Goal: Information Seeking & Learning: Learn about a topic

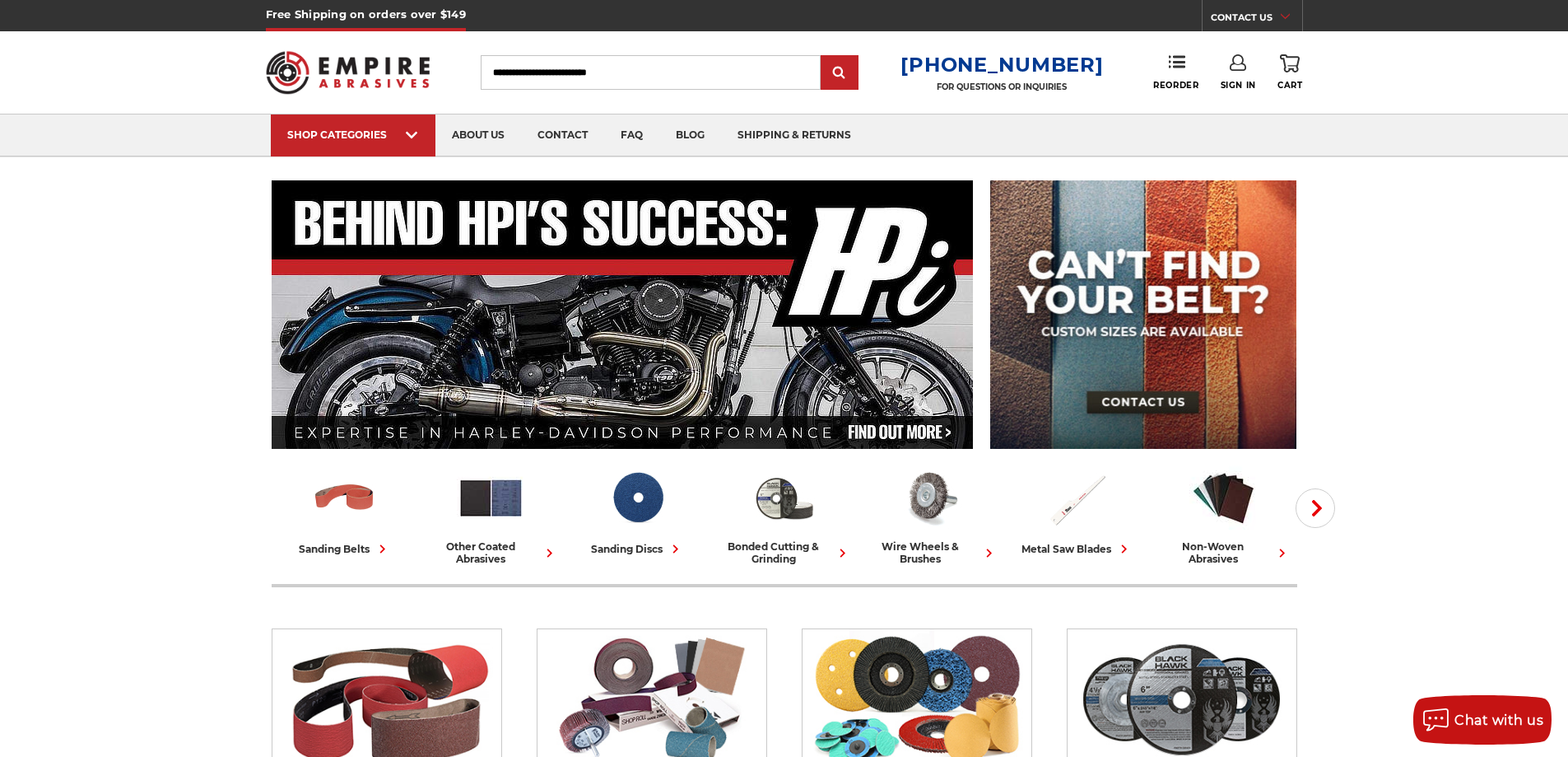
click at [668, 75] on input "Search" at bounding box center [650, 72] width 340 height 35
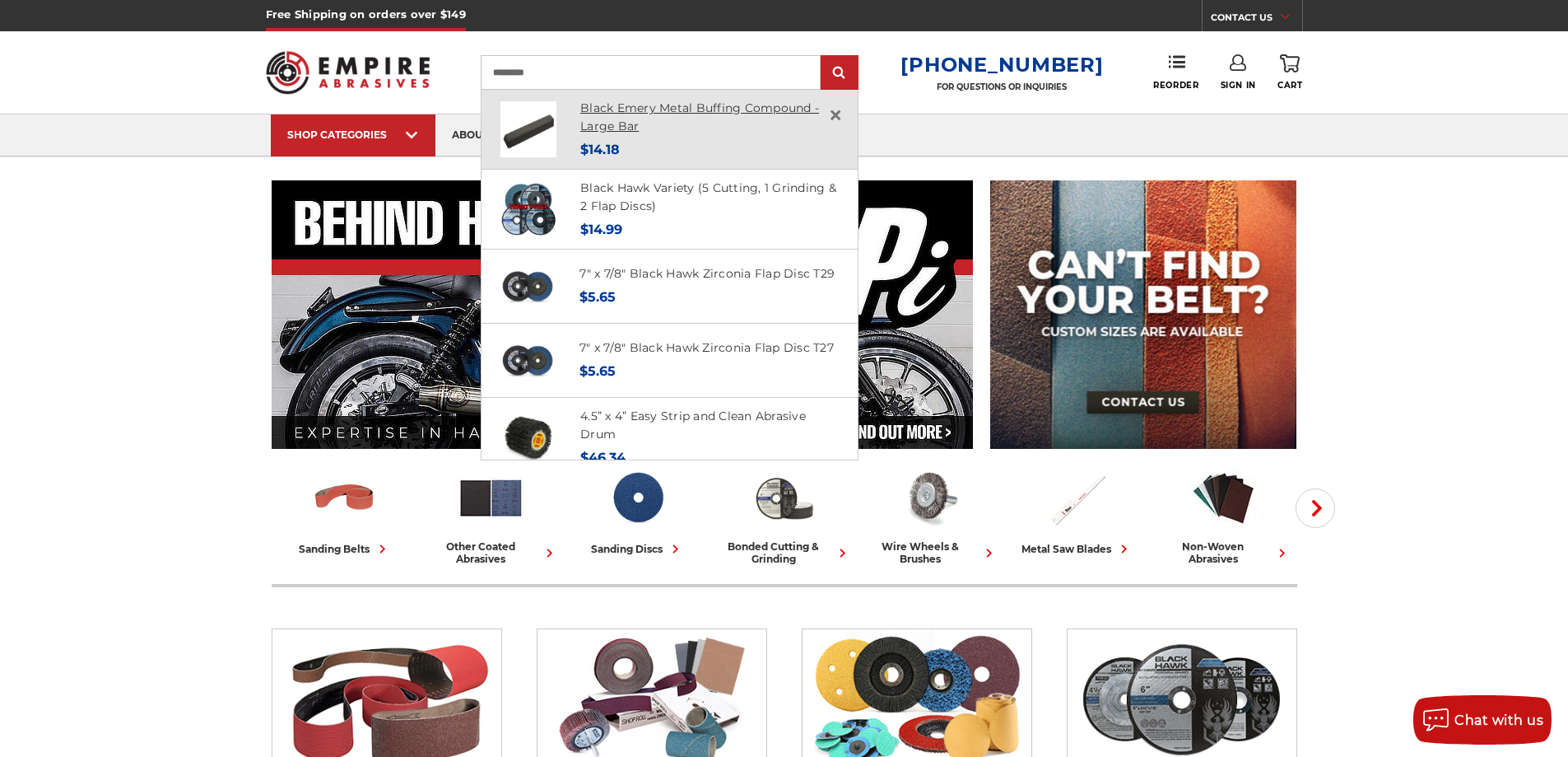
type input "*********"
click at [642, 112] on link "Black Emery Metal Buffing Compound - Large Bar" at bounding box center [700, 118] width 239 height 34
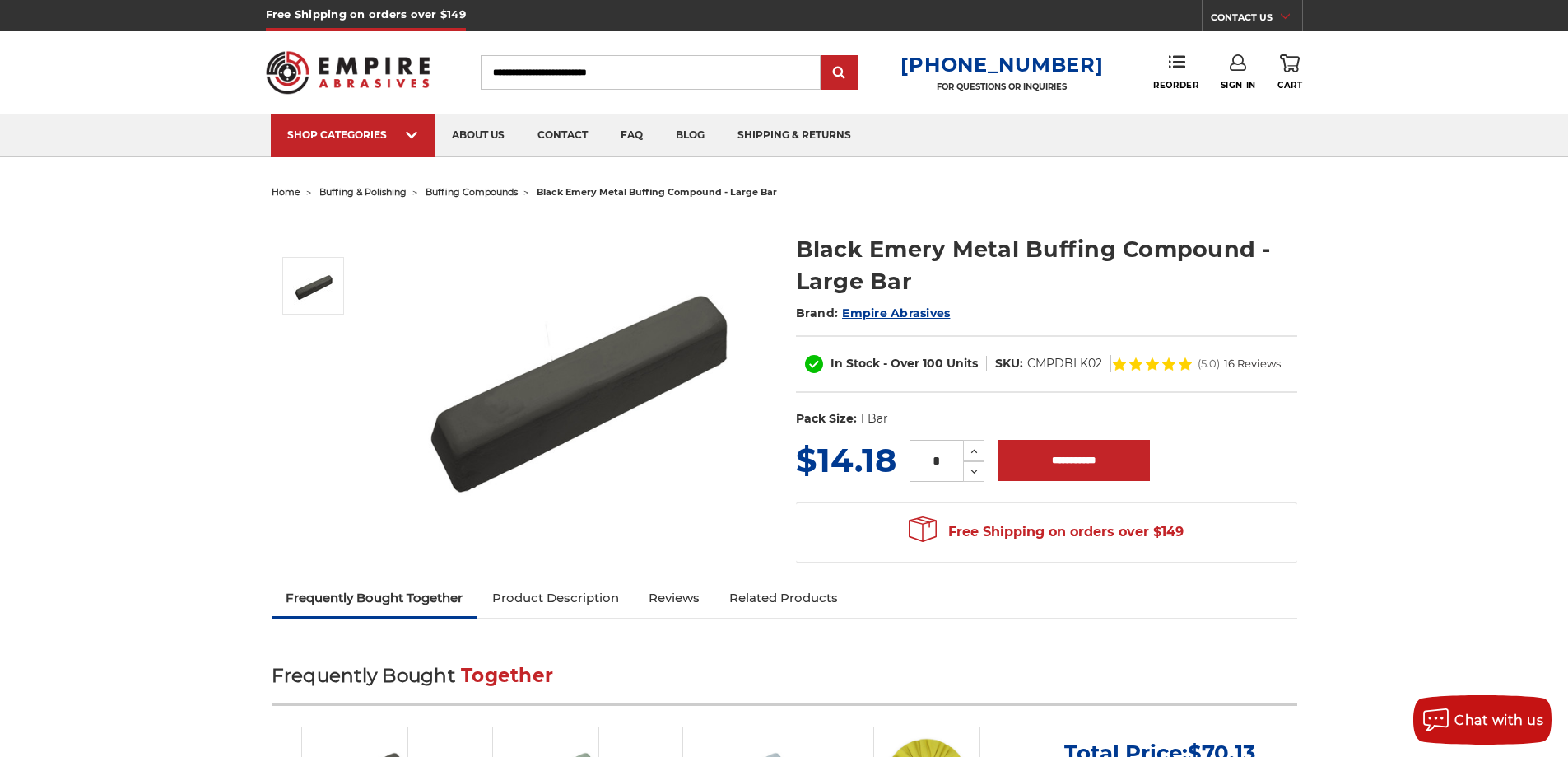
click at [667, 74] on input "Search" at bounding box center [650, 72] width 340 height 35
click at [742, 69] on input "Search" at bounding box center [650, 72] width 340 height 35
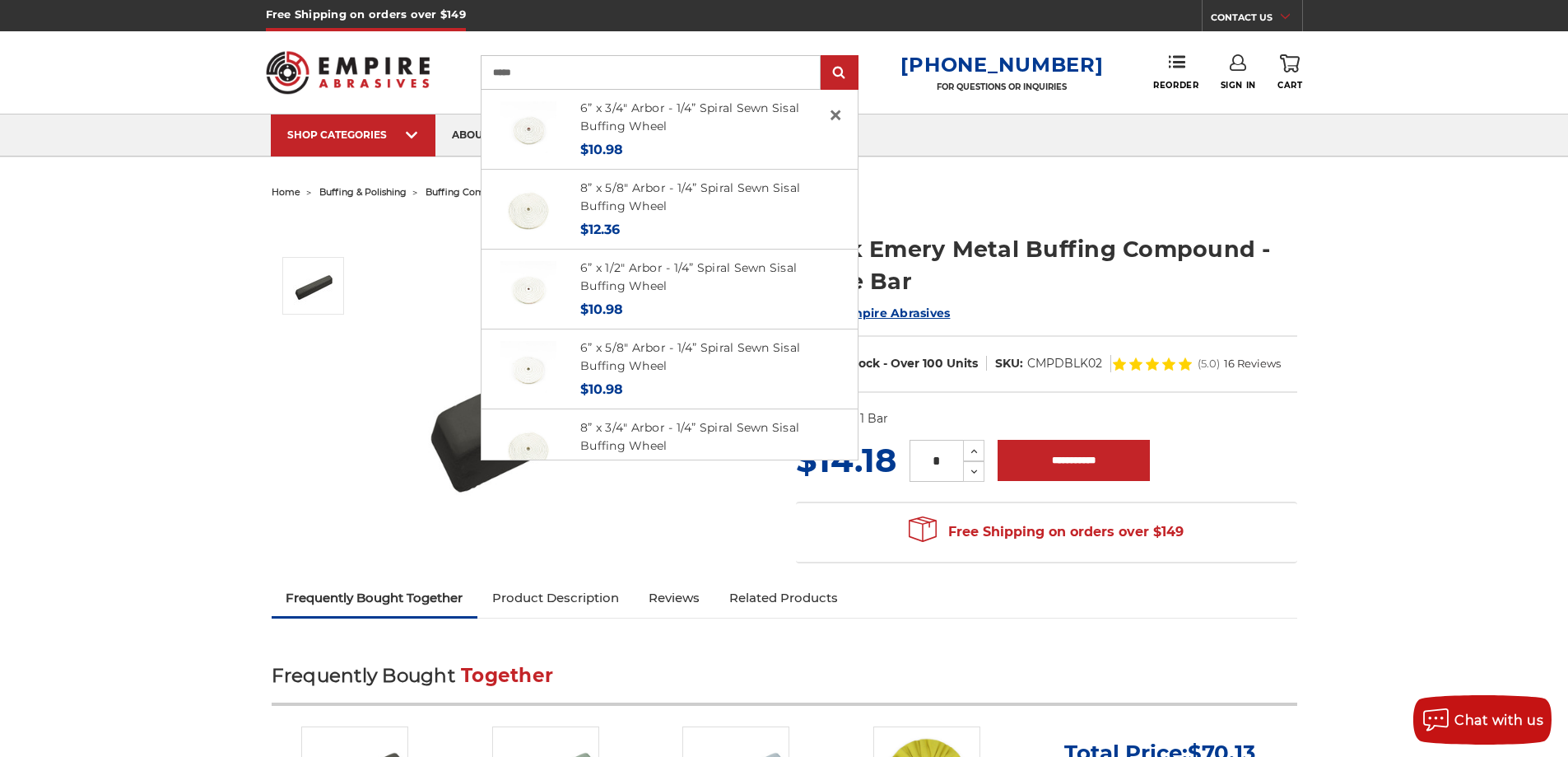
type input "*****"
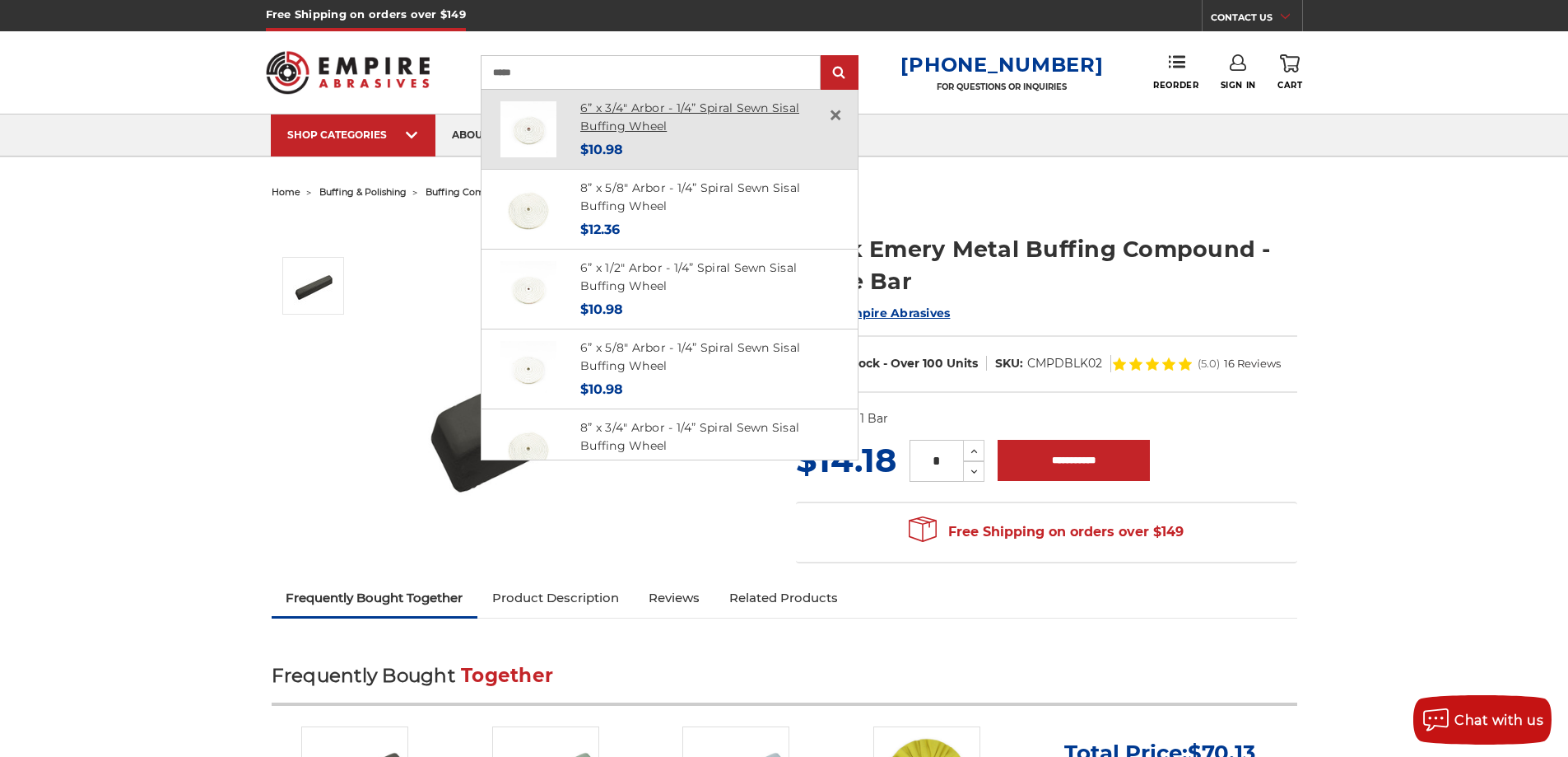
click at [645, 123] on link "6” x 3/4" Arbor - 1/4” Spiral Sewn Sisal Buffing Wheel" at bounding box center [690, 118] width 219 height 34
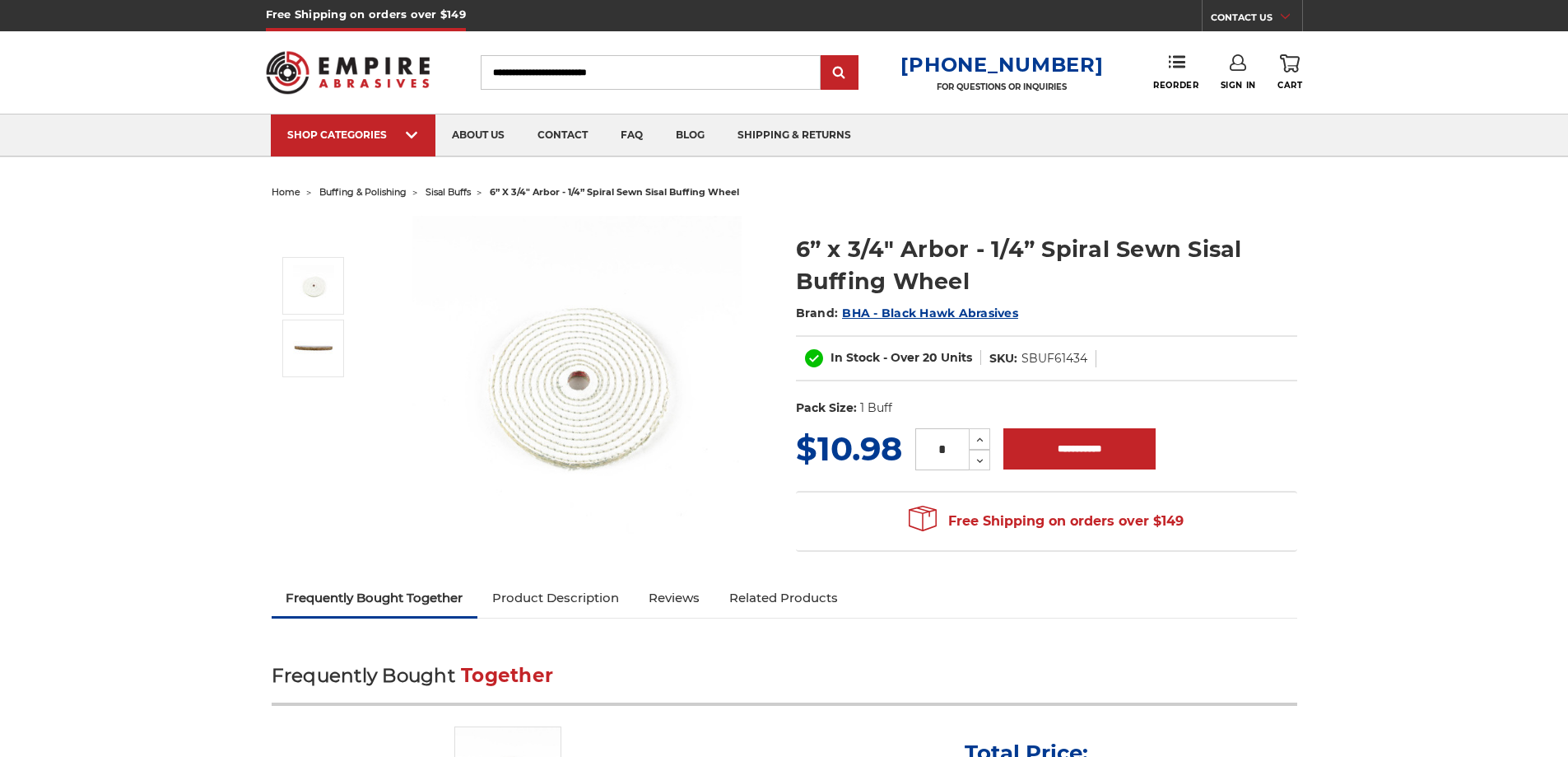
click at [439, 186] on span "sisal buffs" at bounding box center [447, 192] width 45 height 12
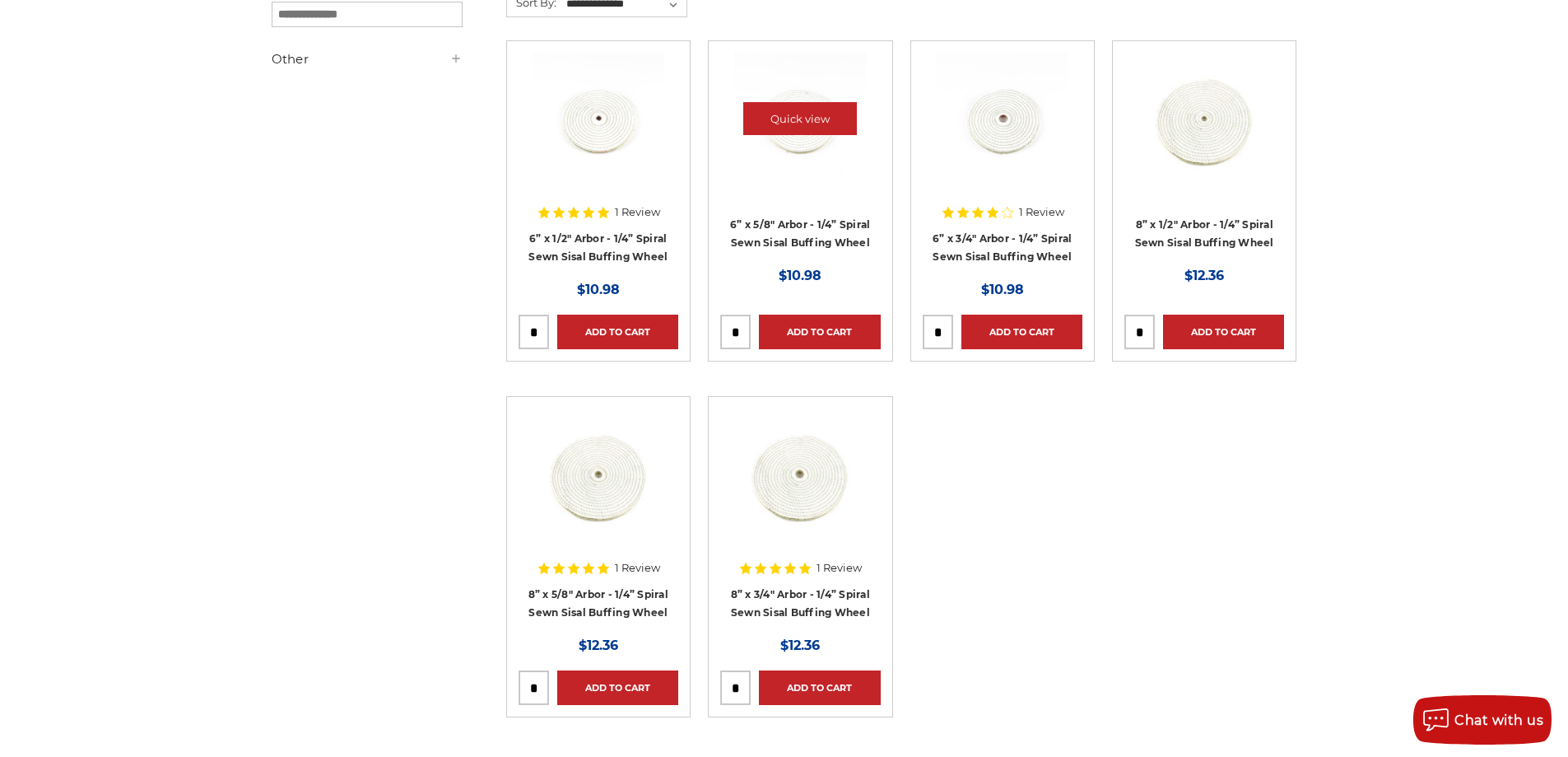
scroll to position [329, 0]
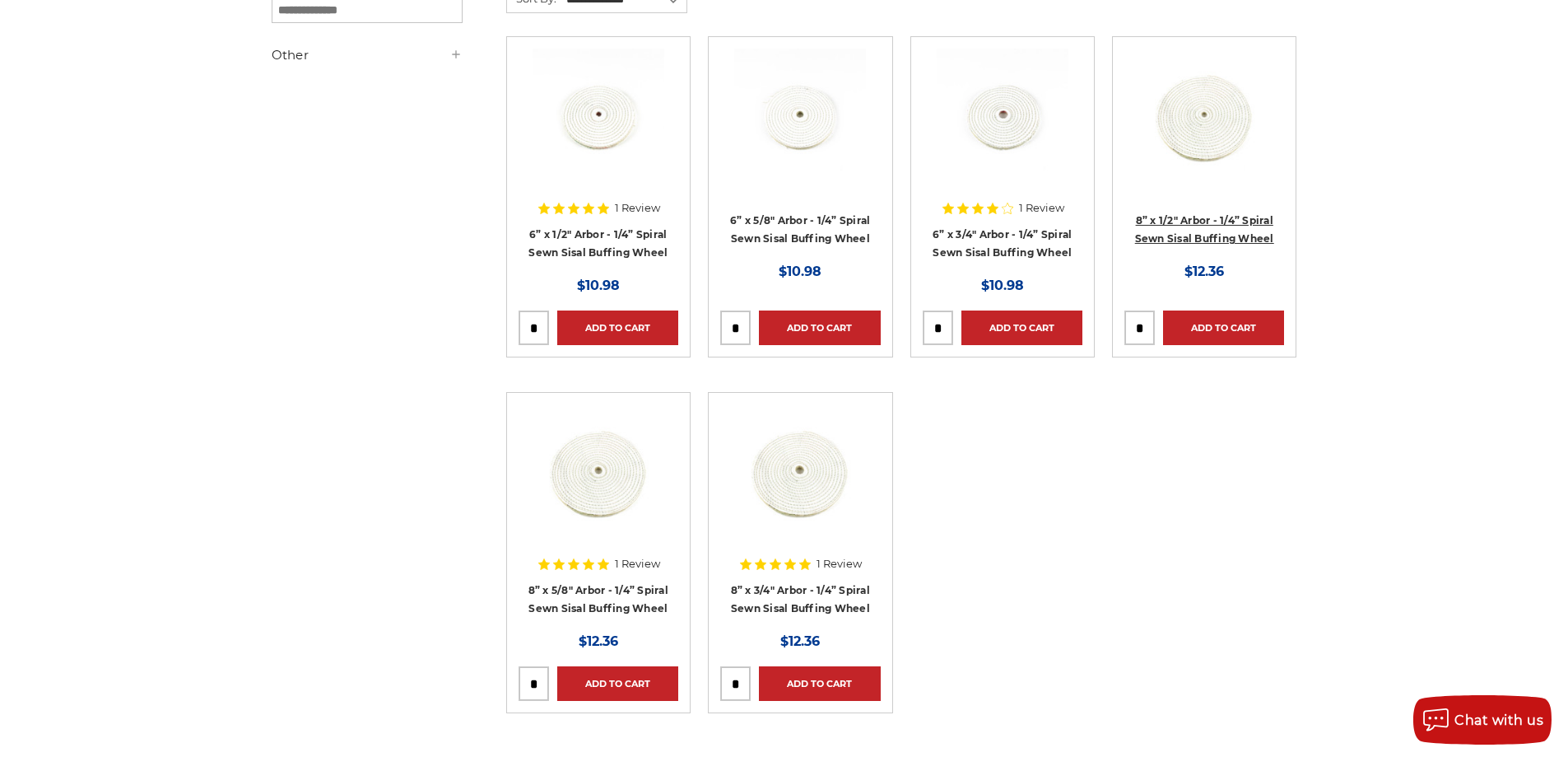
click at [1160, 230] on h4 "8” x 1/2" Arbor - 1/4” Spiral Sewn Sisal Buffing Wheel" at bounding box center [1203, 234] width 160 height 46
click at [1161, 223] on link "8” x 1/2" Arbor - 1/4” Spiral Sewn Sisal Buffing Wheel" at bounding box center [1204, 229] width 139 height 31
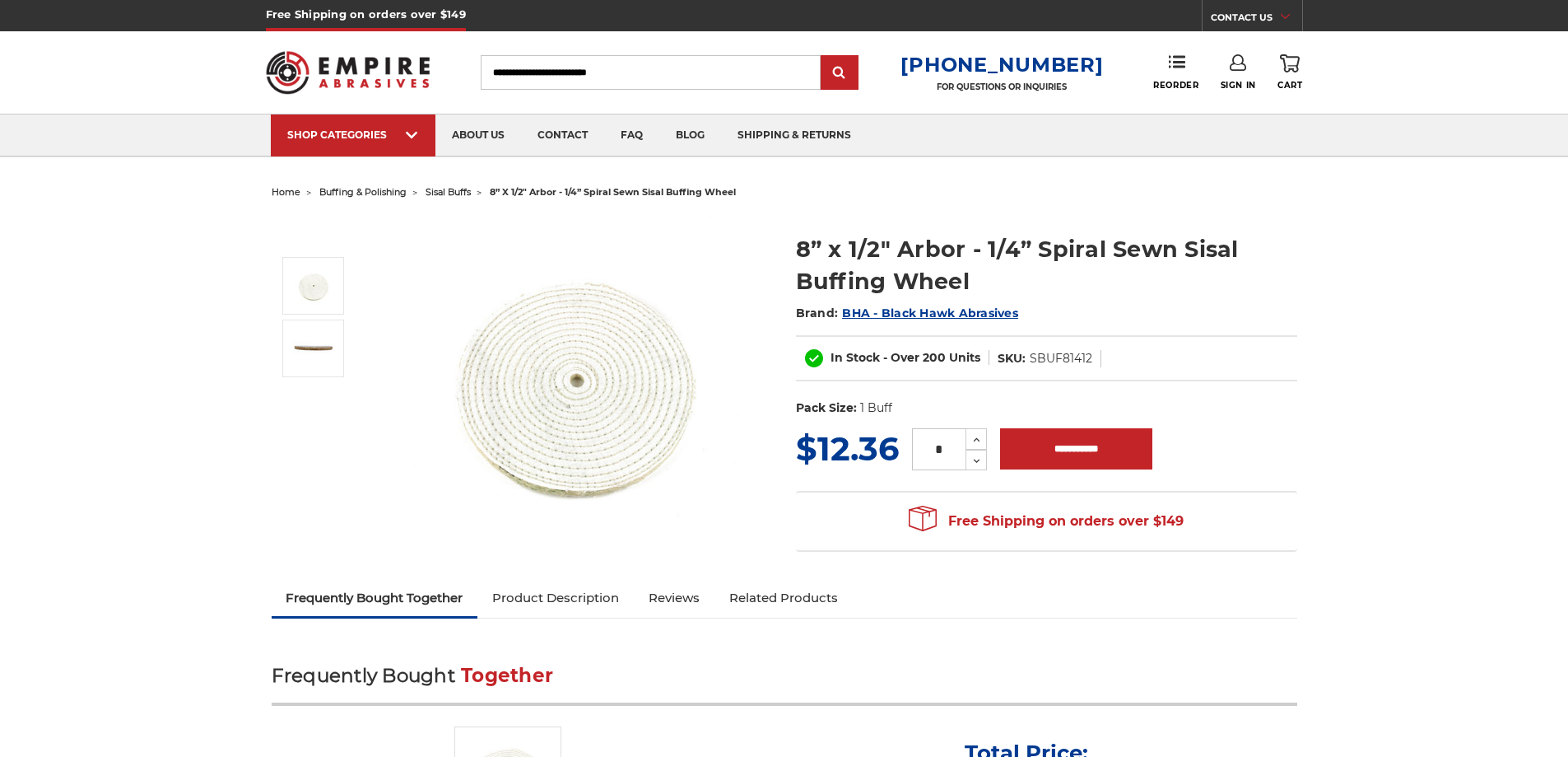
click at [1077, 364] on dd "SBUF81412" at bounding box center [1061, 358] width 62 height 17
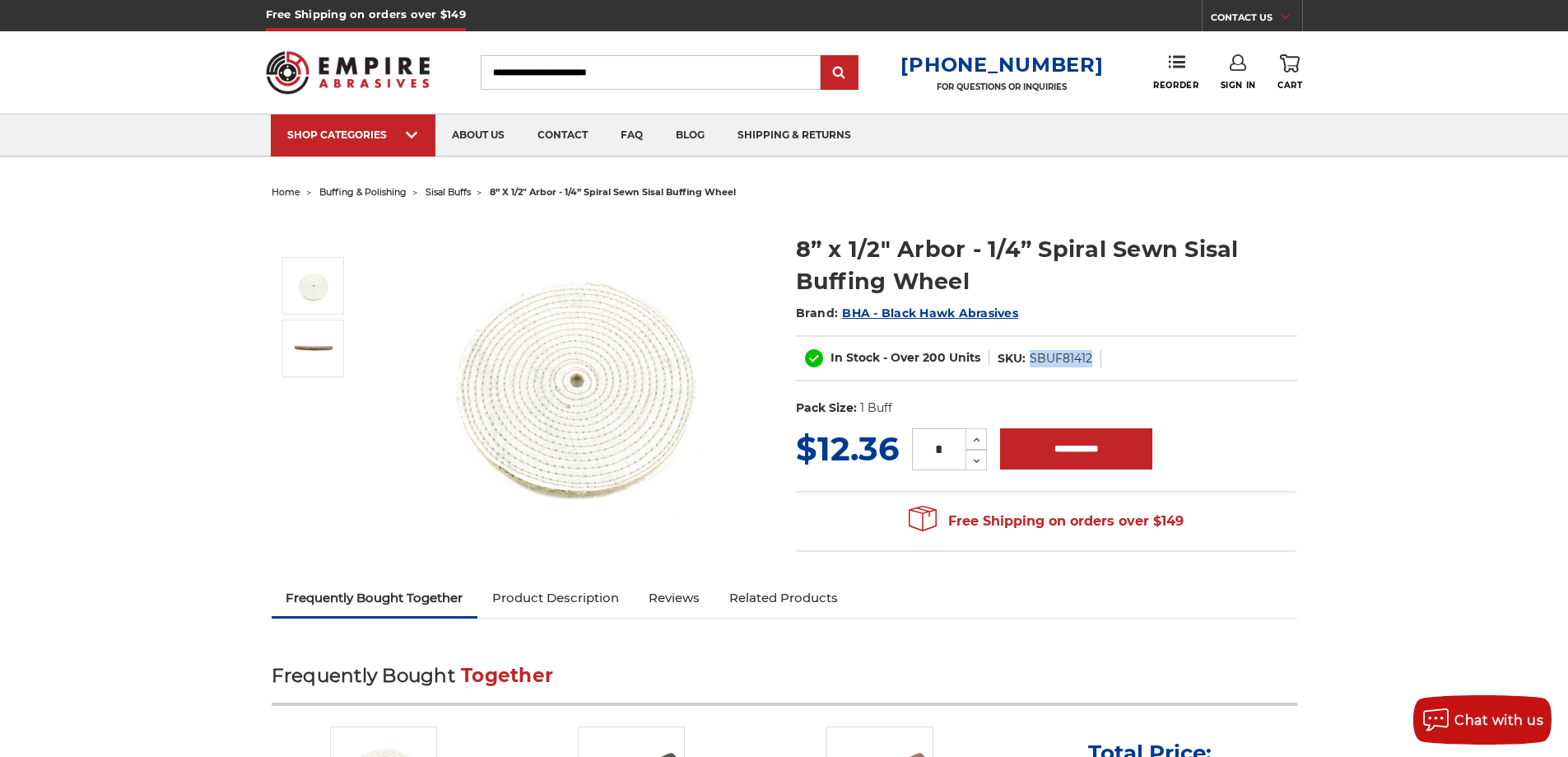
copy dd "SBUF81412"
click at [637, 70] on input "Search" at bounding box center [650, 72] width 340 height 35
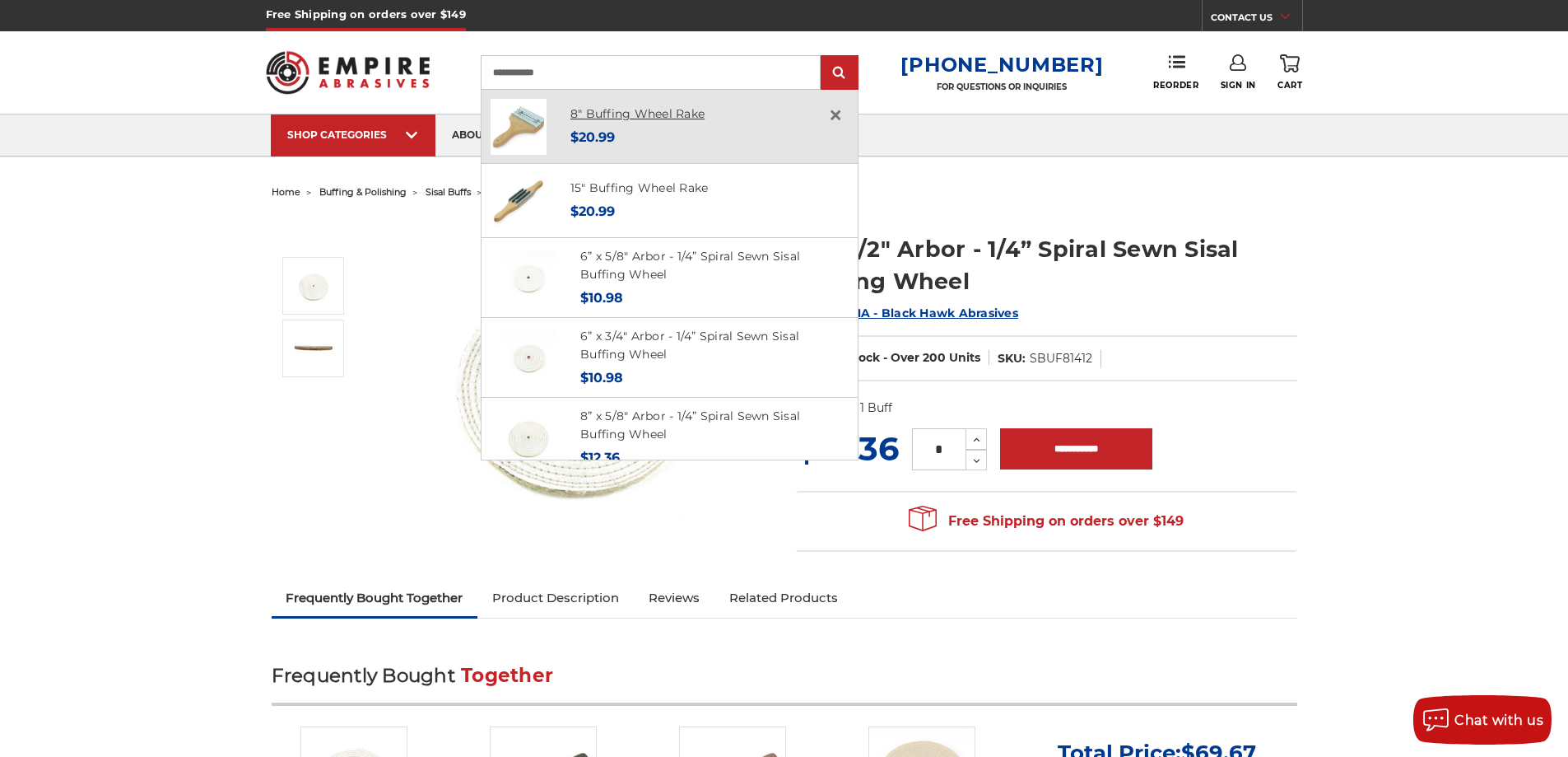
type input "**********"
click at [665, 111] on link "8" Buffing Wheel Rake" at bounding box center [637, 113] width 134 height 15
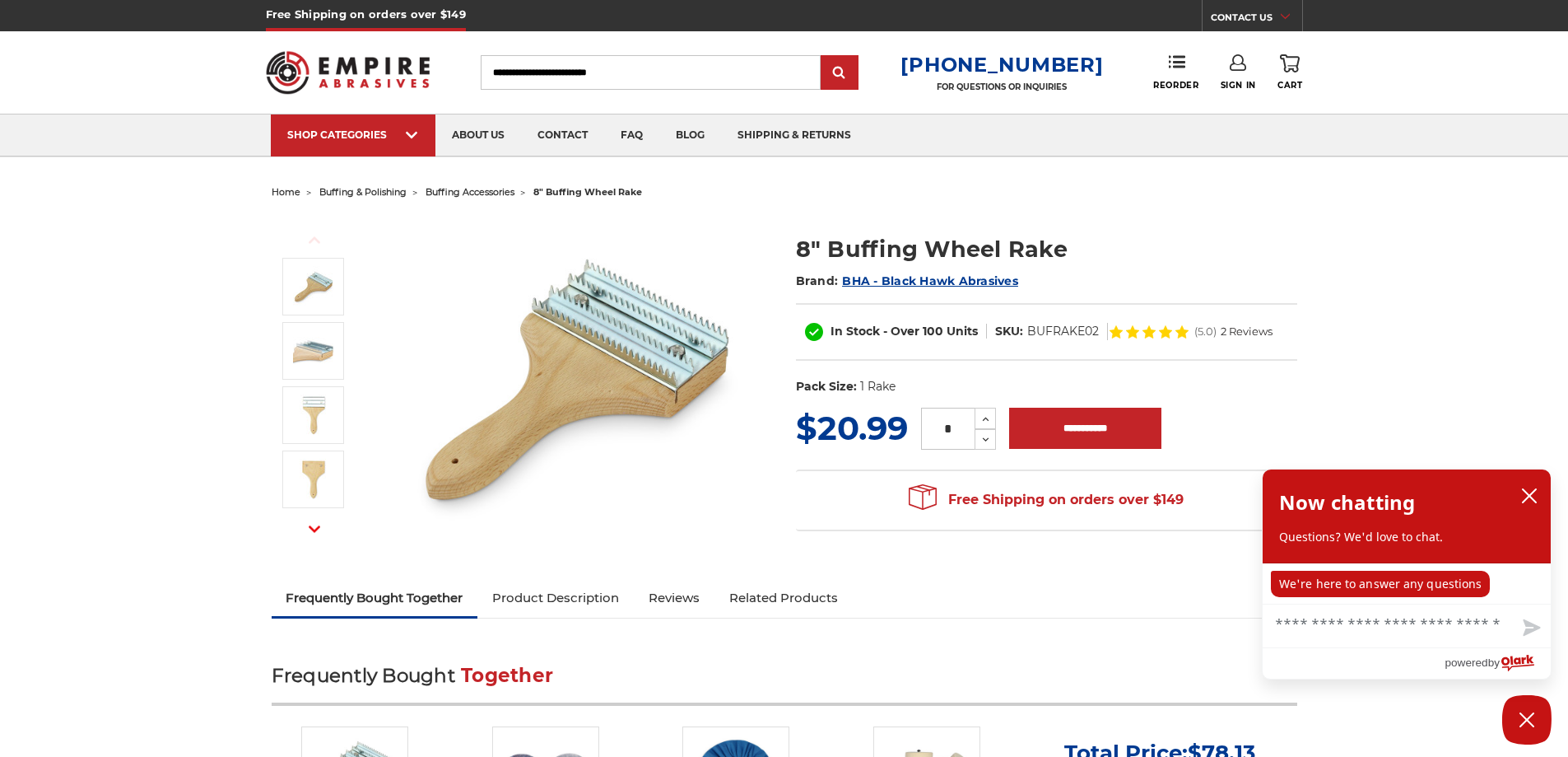
click at [636, 75] on input "Search" at bounding box center [650, 72] width 340 height 35
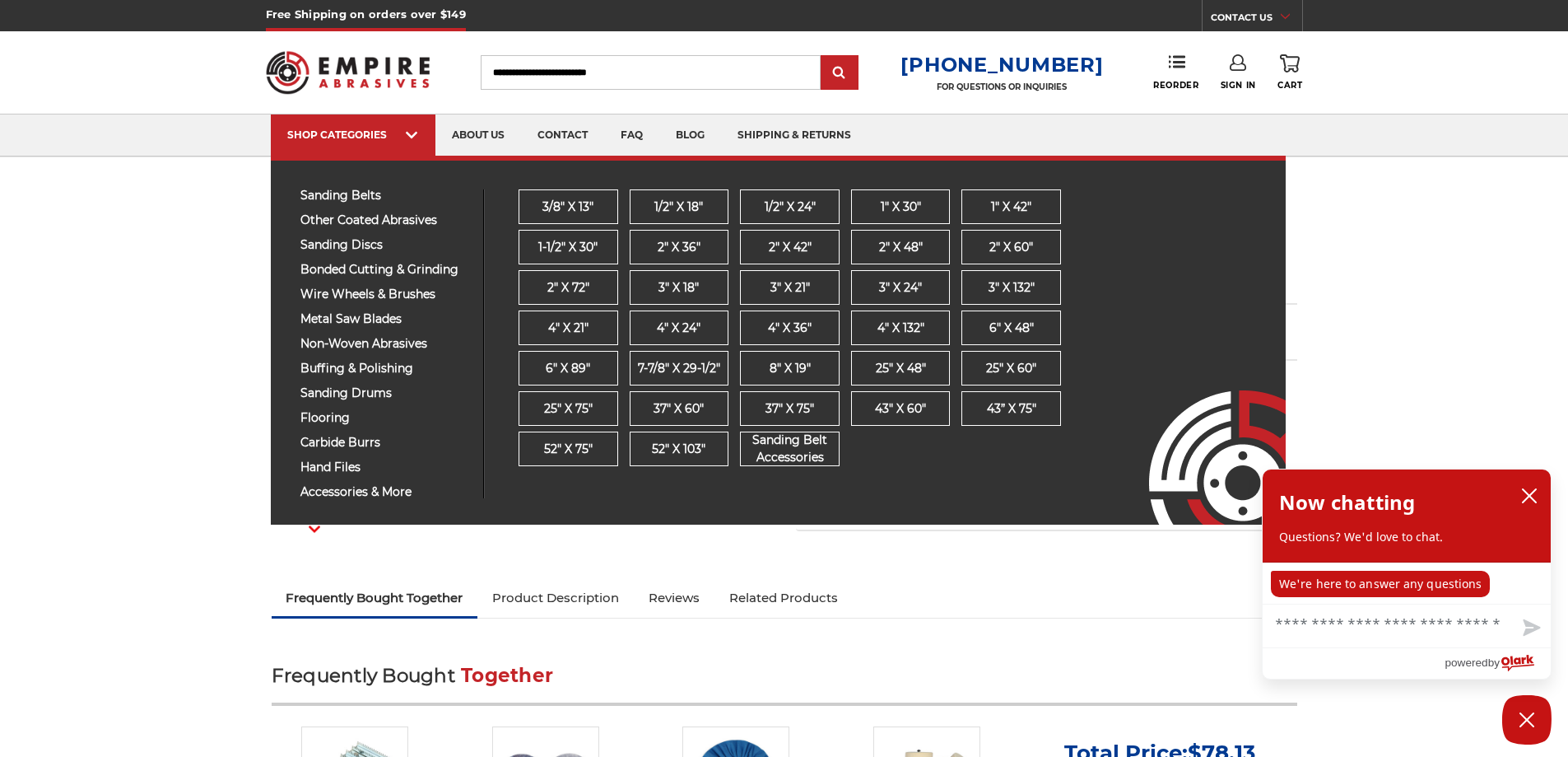
click at [874, 444] on ul "3/8" x 13" 1/2" x 18" 1/2" x 24" 1" x 30" 1" x 42" 1-1/2" x 30" 2" x 36"" at bounding box center [795, 330] width 554 height 283
click at [875, 445] on ul "3/8" x 13" 1/2" x 18" 1/2" x 24" 1" x 30" 1" x 42" 1-1/2" x 30" 2" x 36"" at bounding box center [795, 330] width 554 height 283
click at [876, 445] on ul "3/8" x 13" 1/2" x 18" 1/2" x 24" 1" x 30" 1" x 42" 1-1/2" x 30" 2" x 36"" at bounding box center [795, 330] width 554 height 283
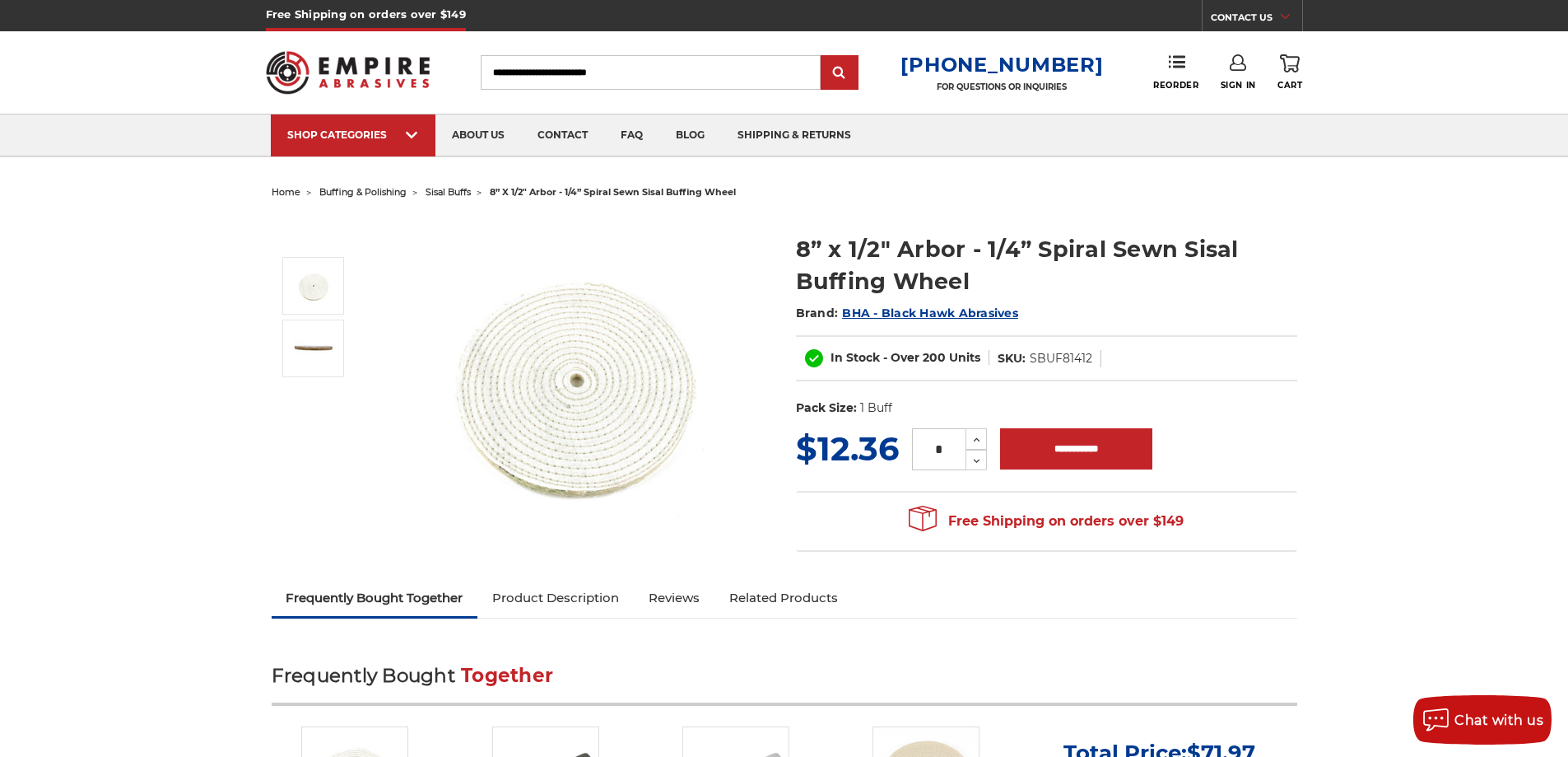
click at [615, 365] on img at bounding box center [577, 380] width 329 height 329
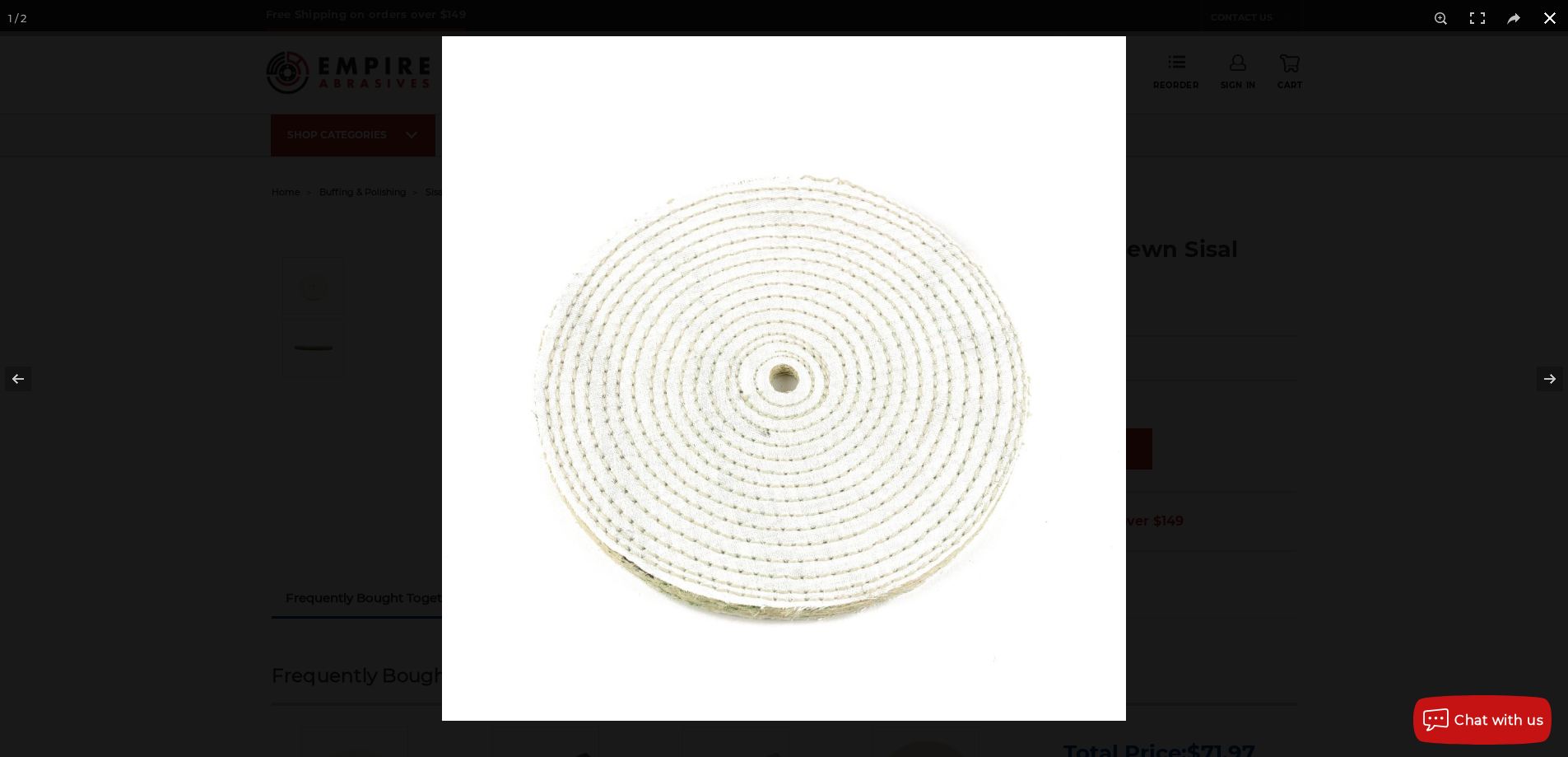
click at [242, 317] on div at bounding box center [784, 378] width 1568 height 757
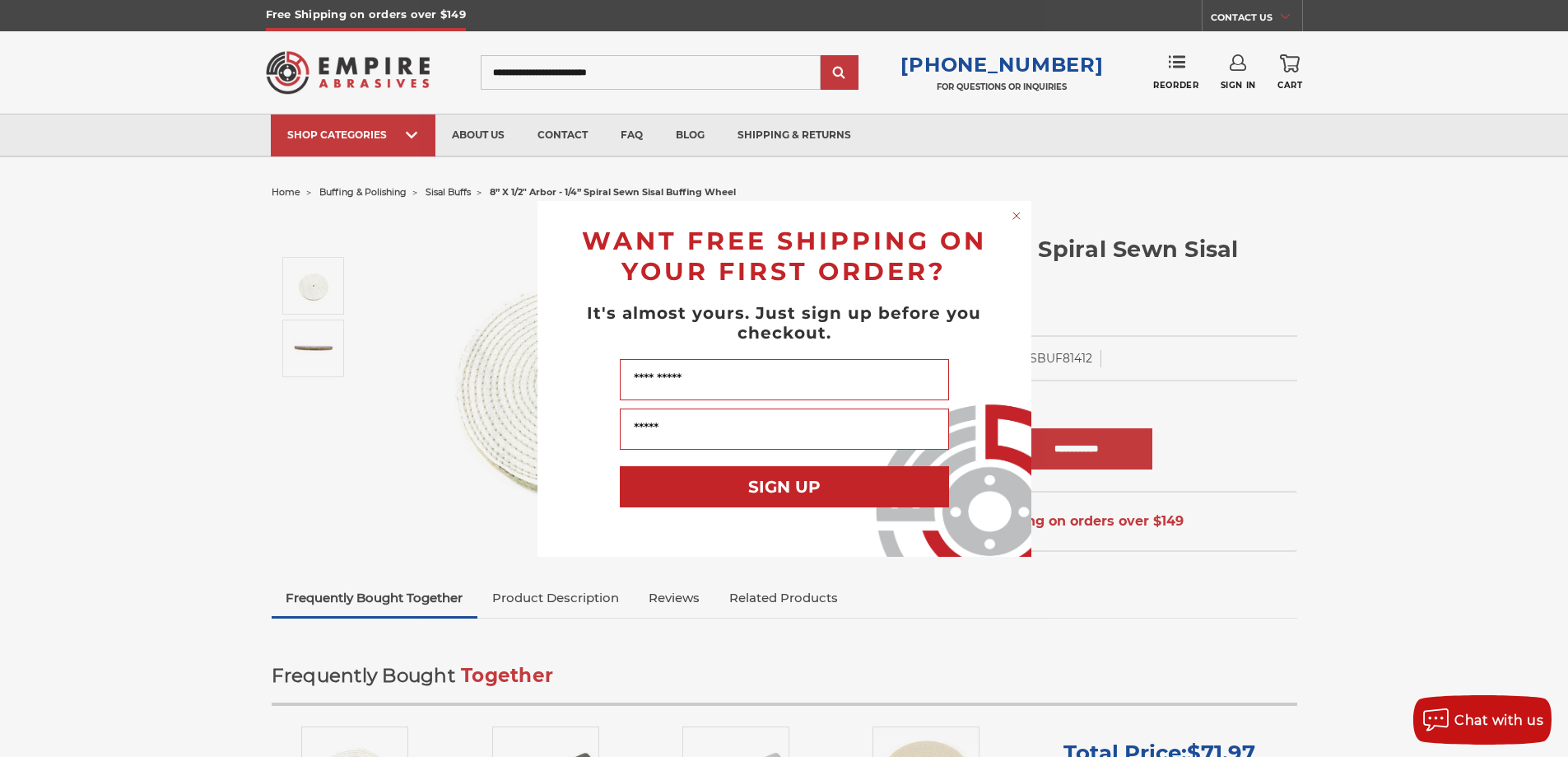
click at [1025, 214] on form "WANT FREE SHIPPING ON YOUR FIRST ORDER? It's almost yours. Just sign up before …" at bounding box center [784, 378] width 494 height 356
click at [1014, 210] on circle "Close dialog" at bounding box center [1016, 216] width 16 height 16
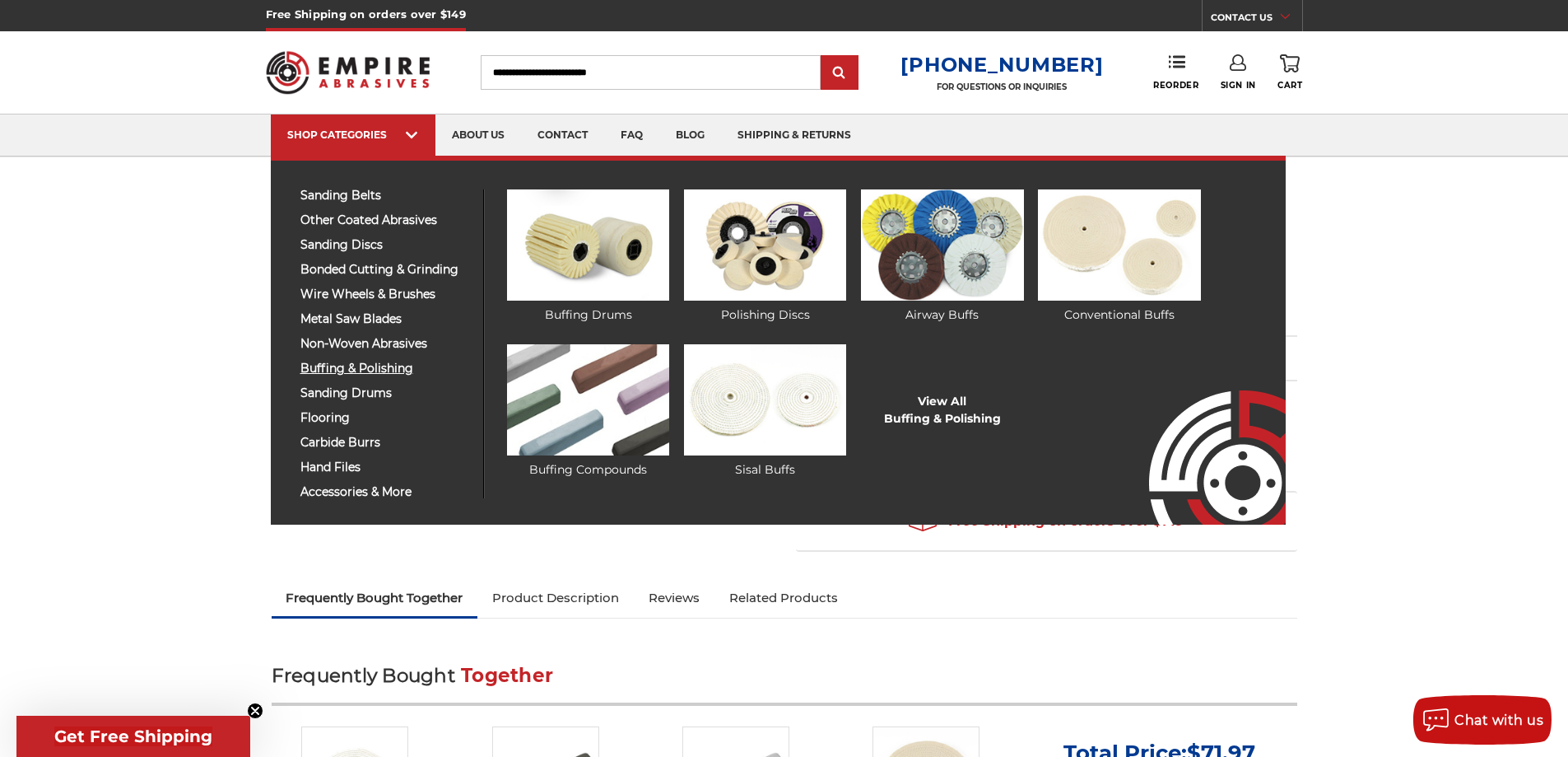
click at [372, 369] on span "buffing & polishing" at bounding box center [385, 368] width 170 height 12
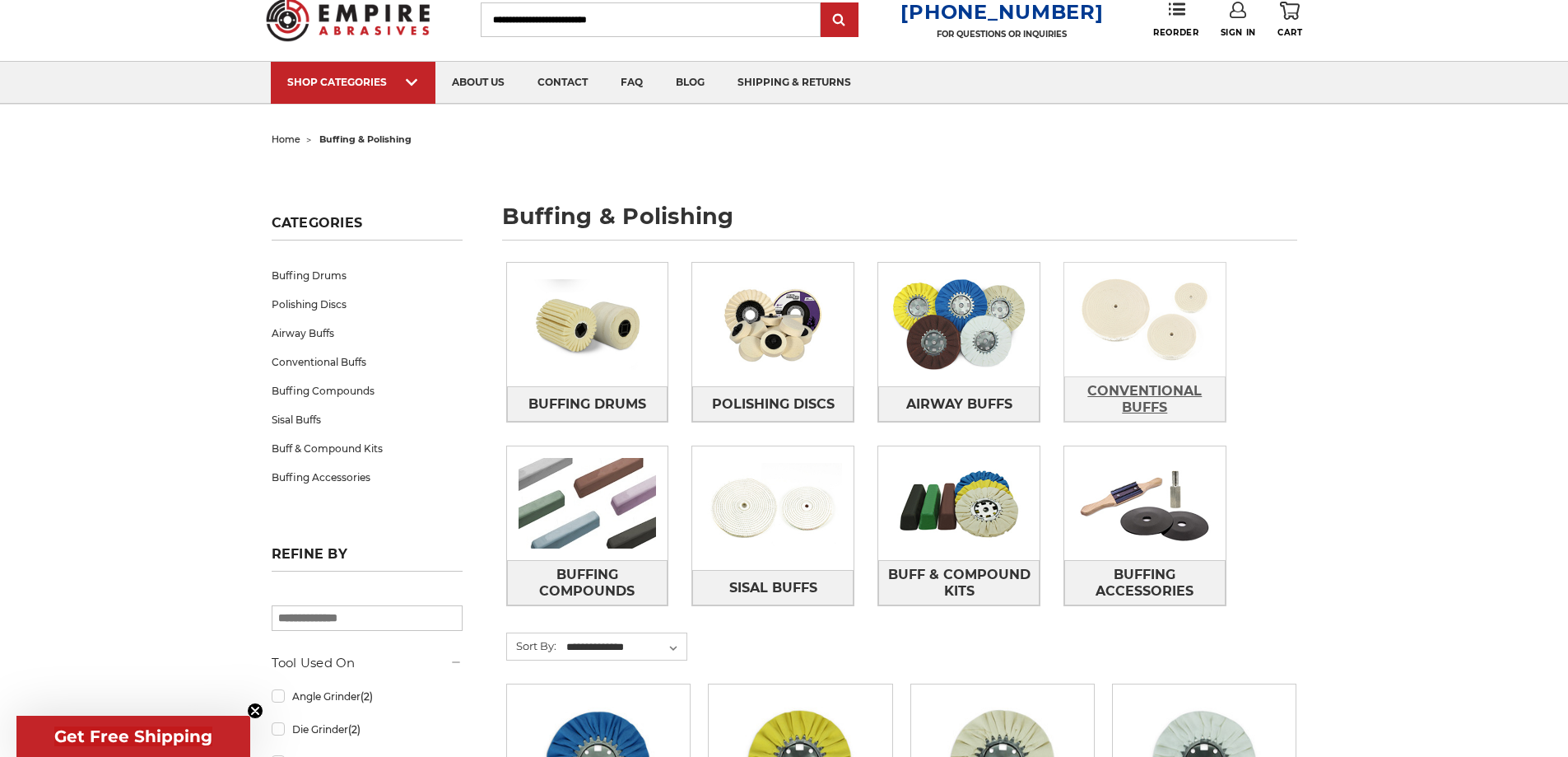
scroll to position [82, 0]
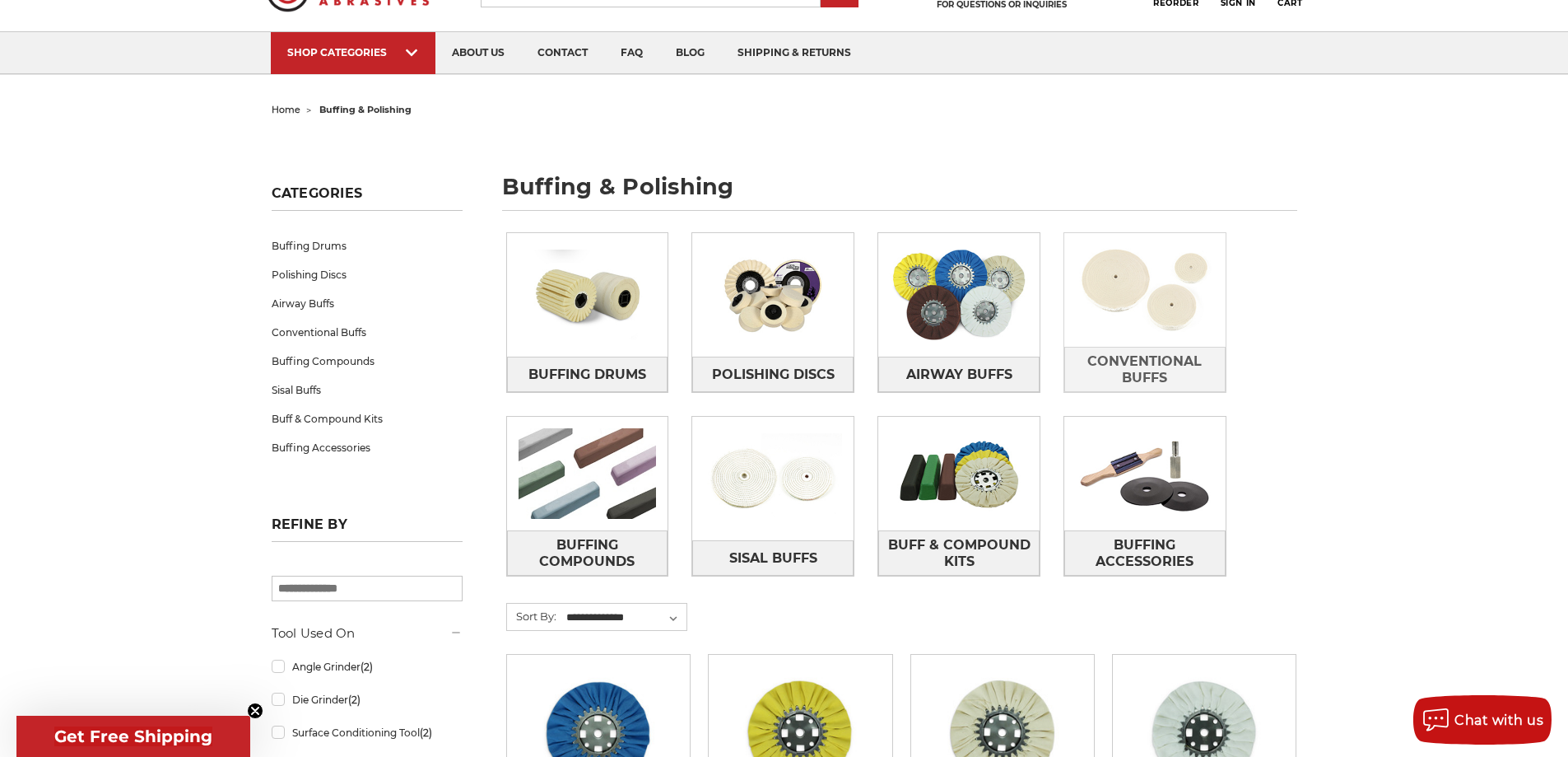
click at [1117, 309] on img at bounding box center [1145, 289] width 161 height 113
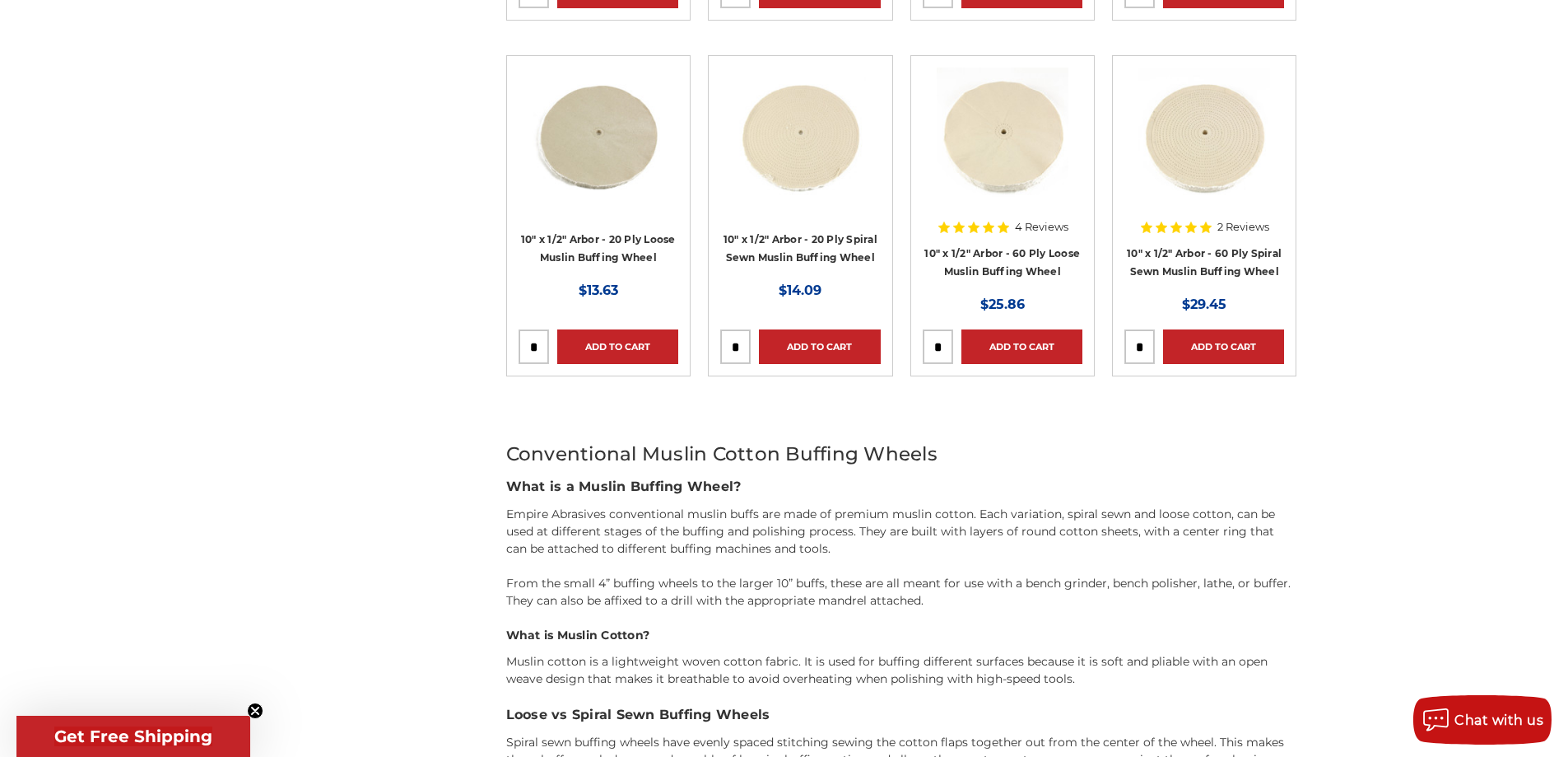
scroll to position [1400, 0]
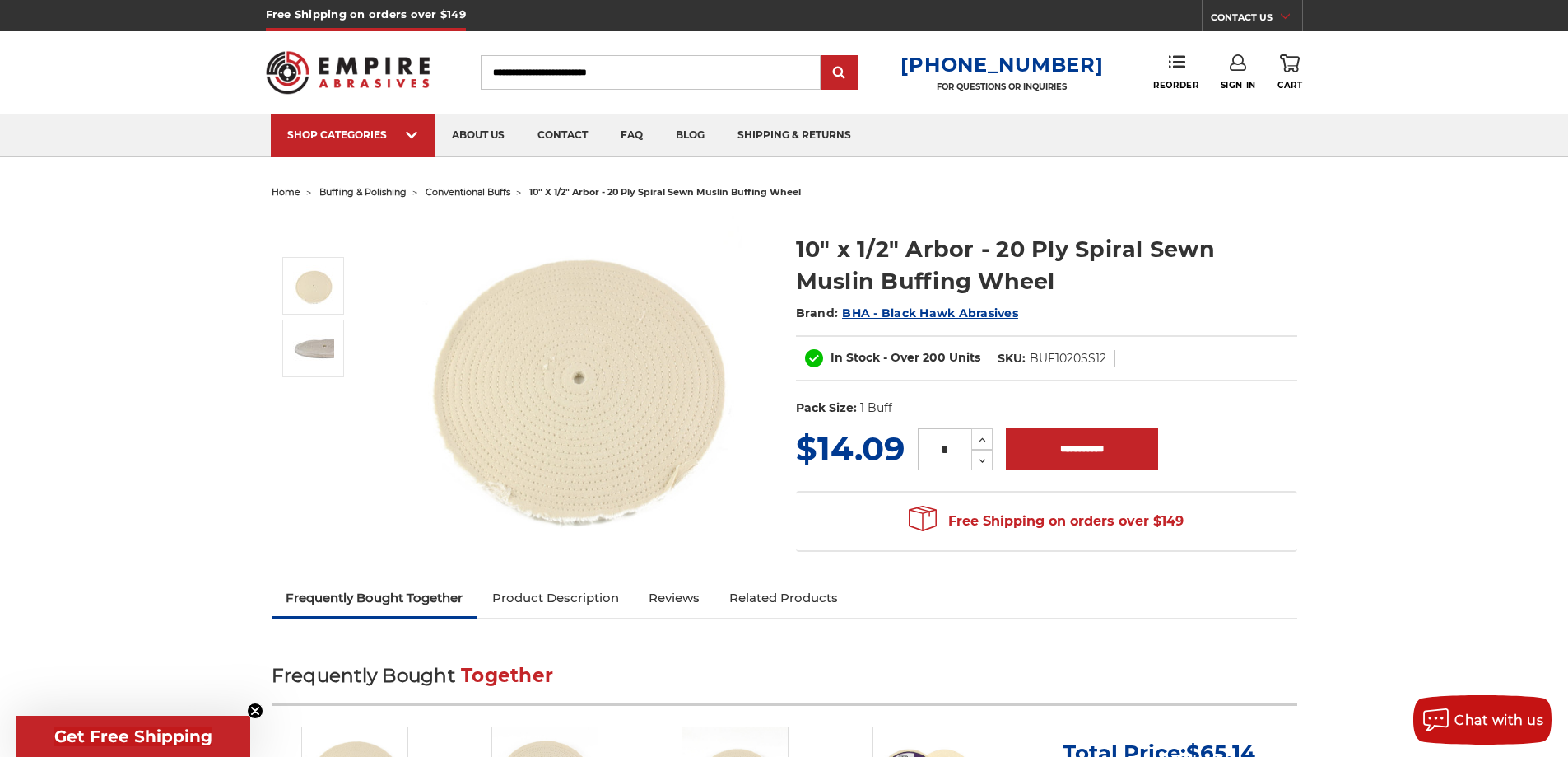
click at [472, 193] on span "conventional buffs" at bounding box center [467, 192] width 85 height 12
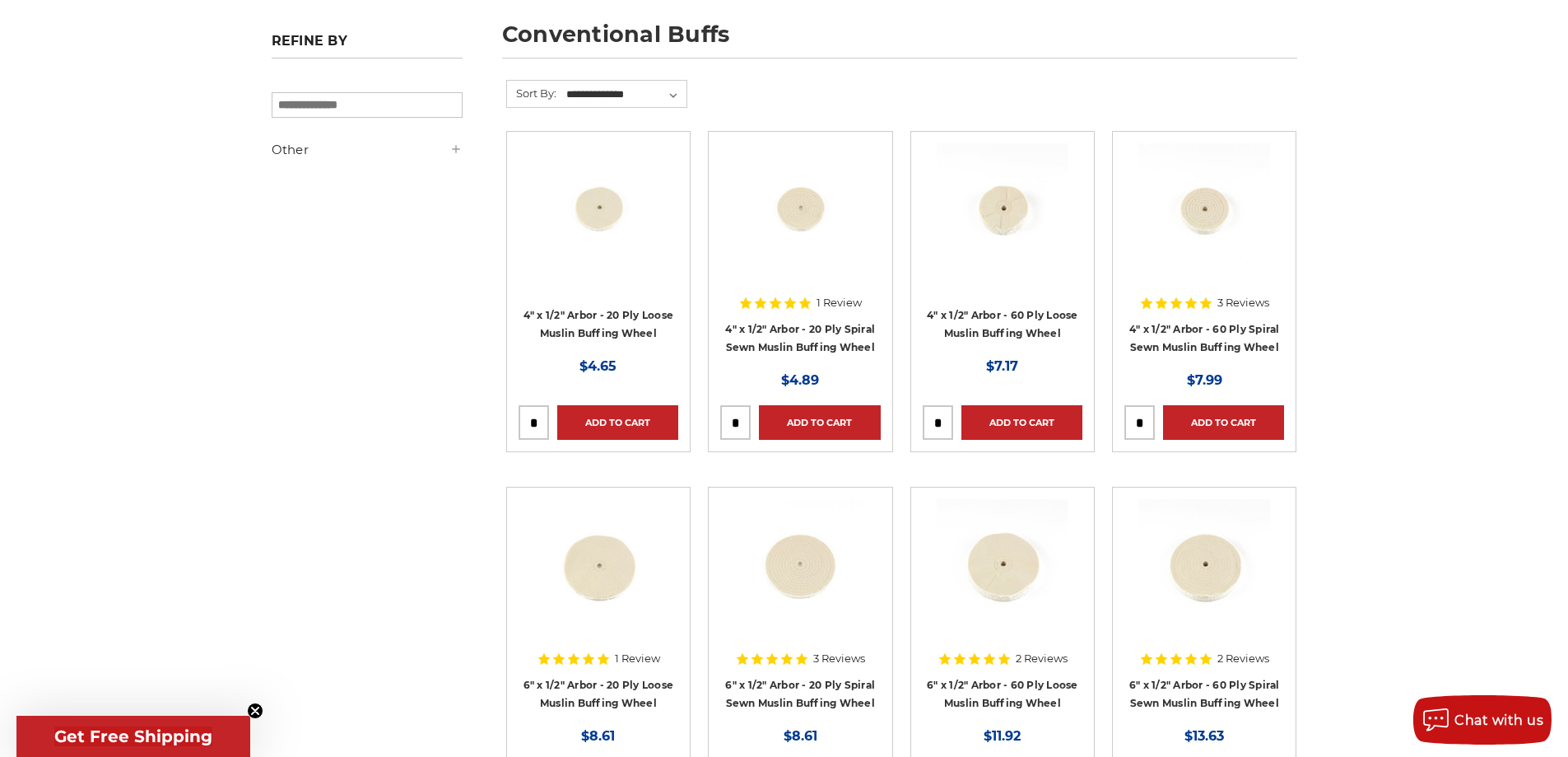
scroll to position [28, 0]
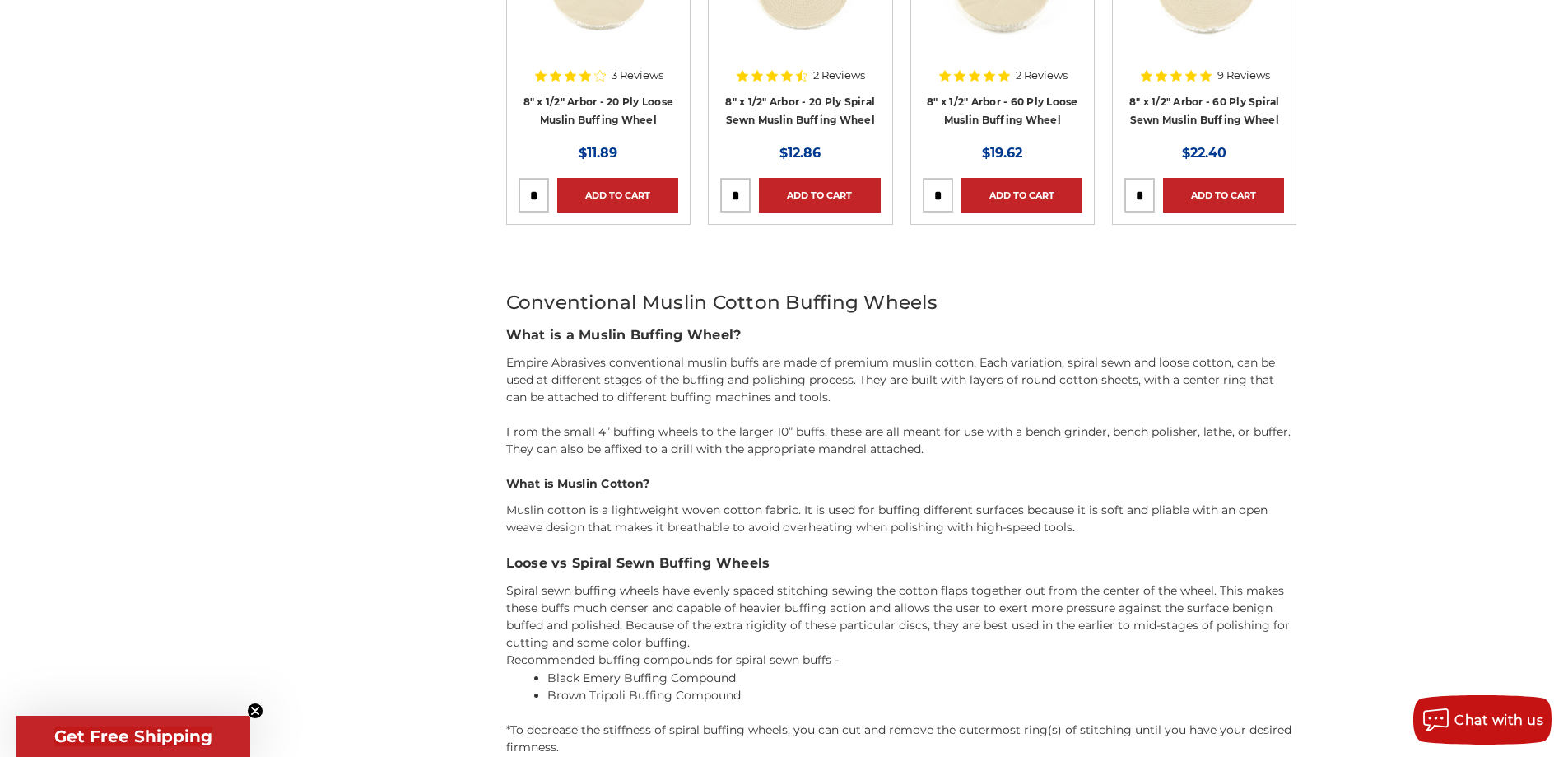
scroll to position [906, 0]
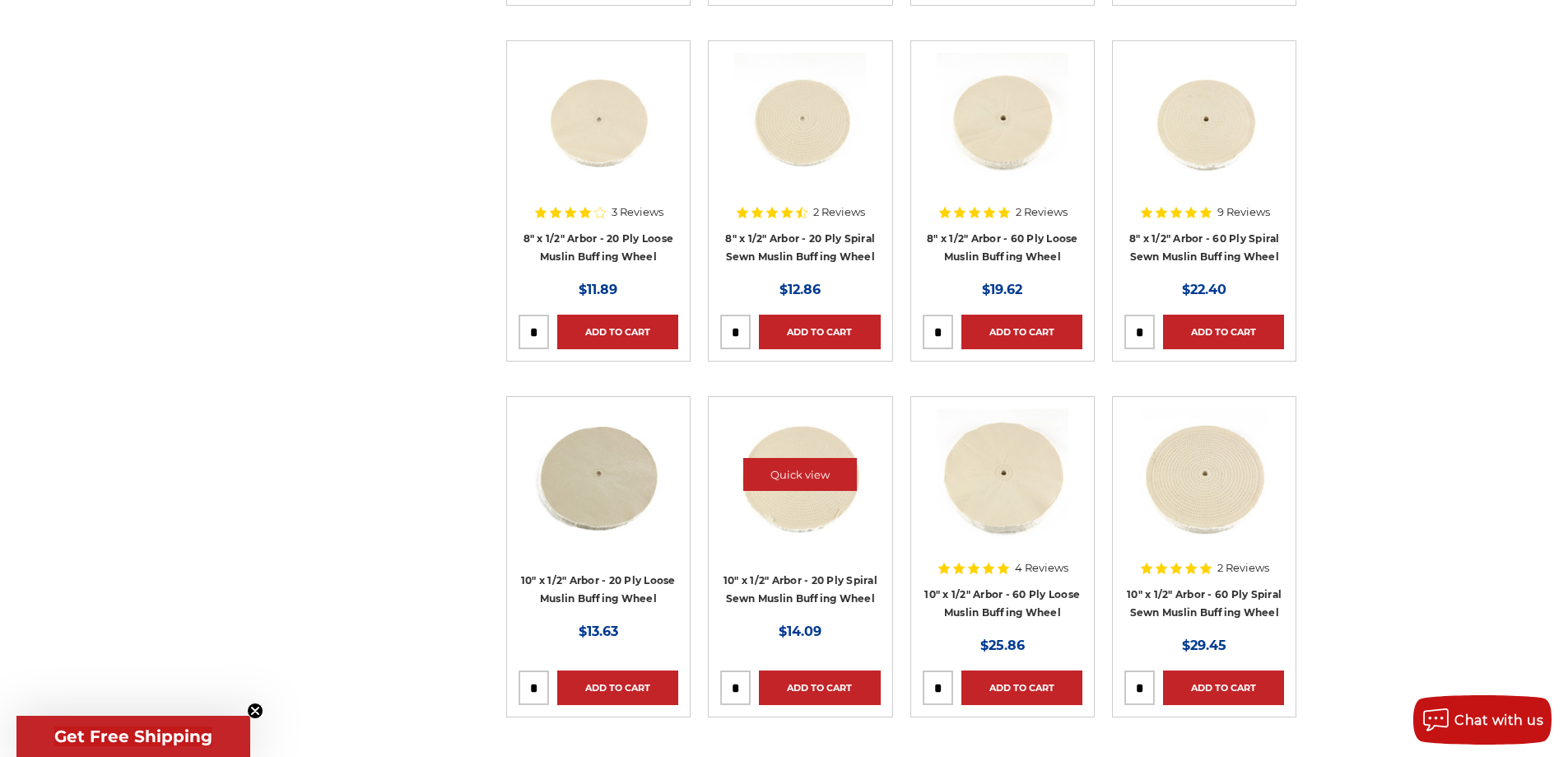
scroll to position [1235, 0]
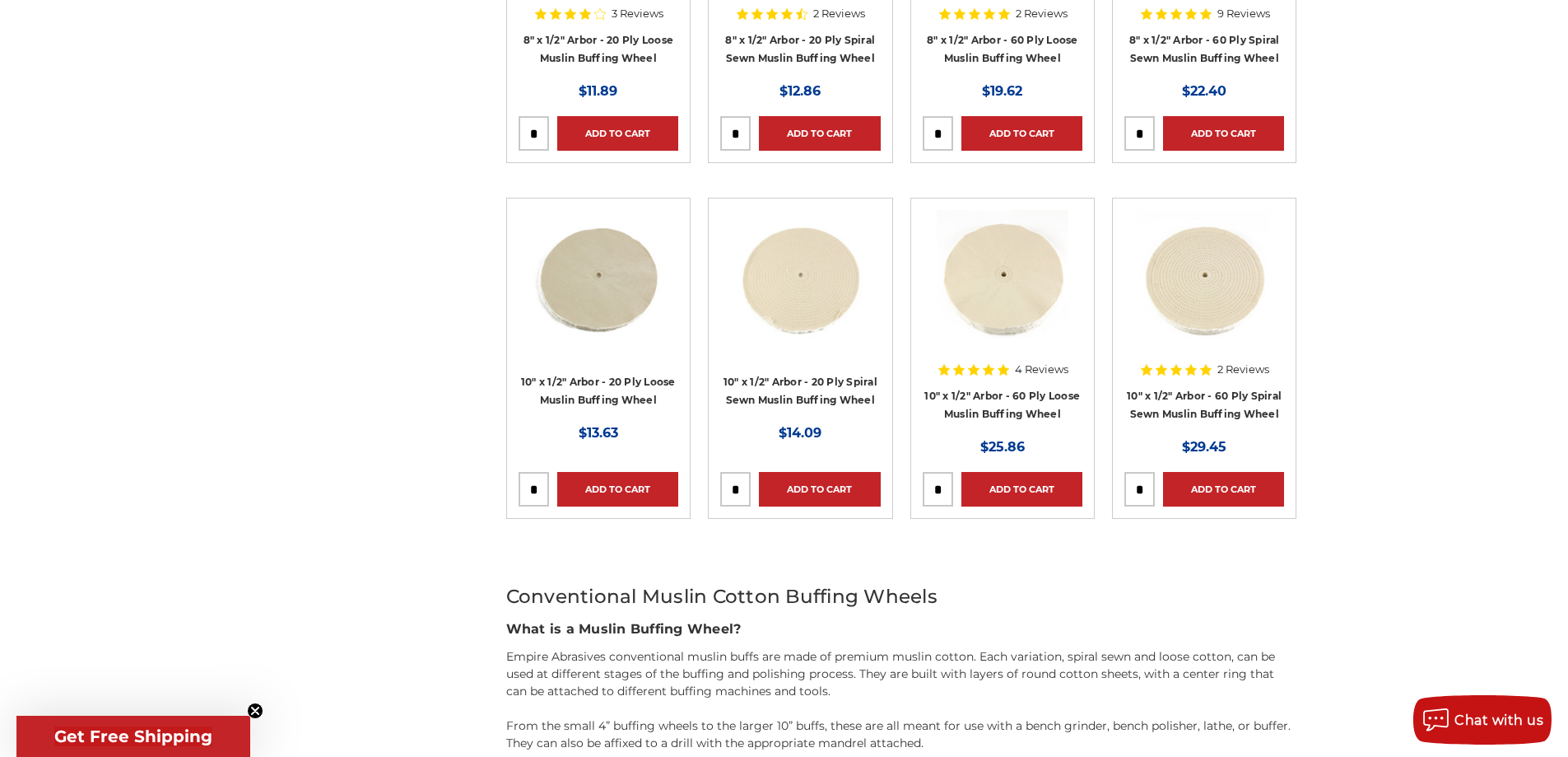
drag, startPoint x: 1178, startPoint y: 389, endPoint x: 1387, endPoint y: 355, distance: 211.7
click at [1387, 355] on div "home buffing & polishing conventional buffs conventional buffs Refine by × Brow…" at bounding box center [784, 325] width 1568 height 2760
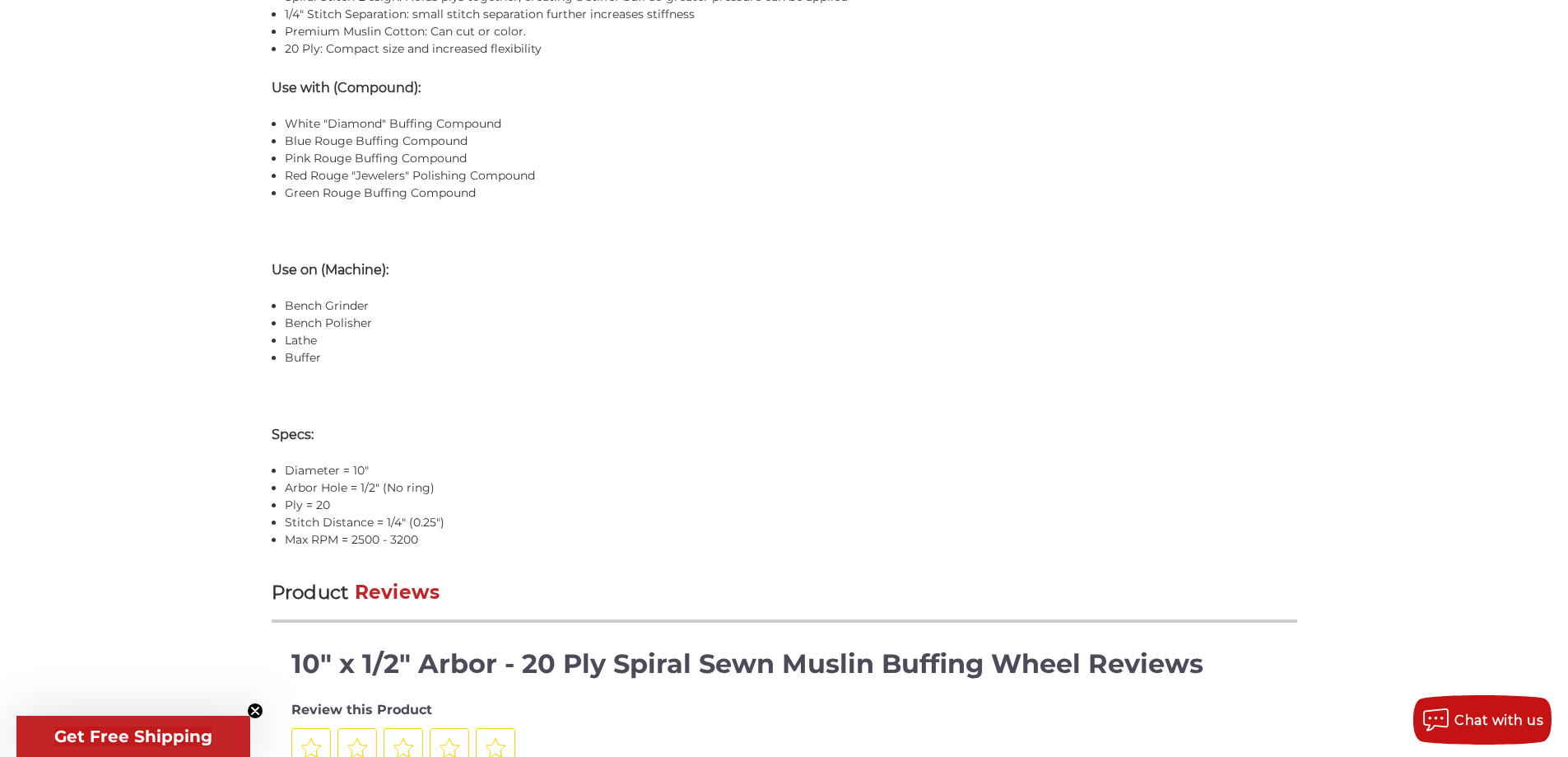
scroll to position [1397, 0]
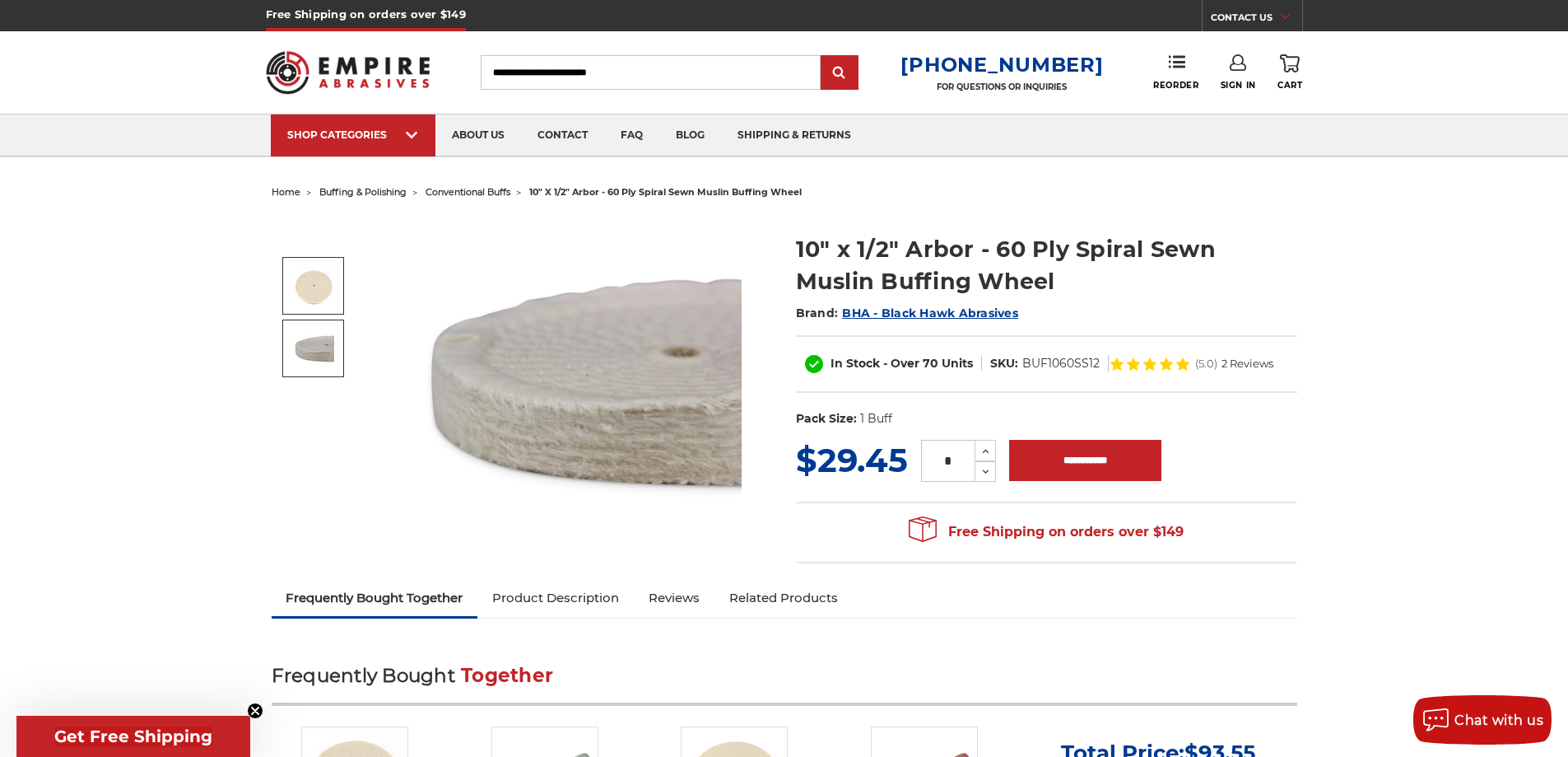
drag, startPoint x: 253, startPoint y: 305, endPoint x: 341, endPoint y: 284, distance: 90.5
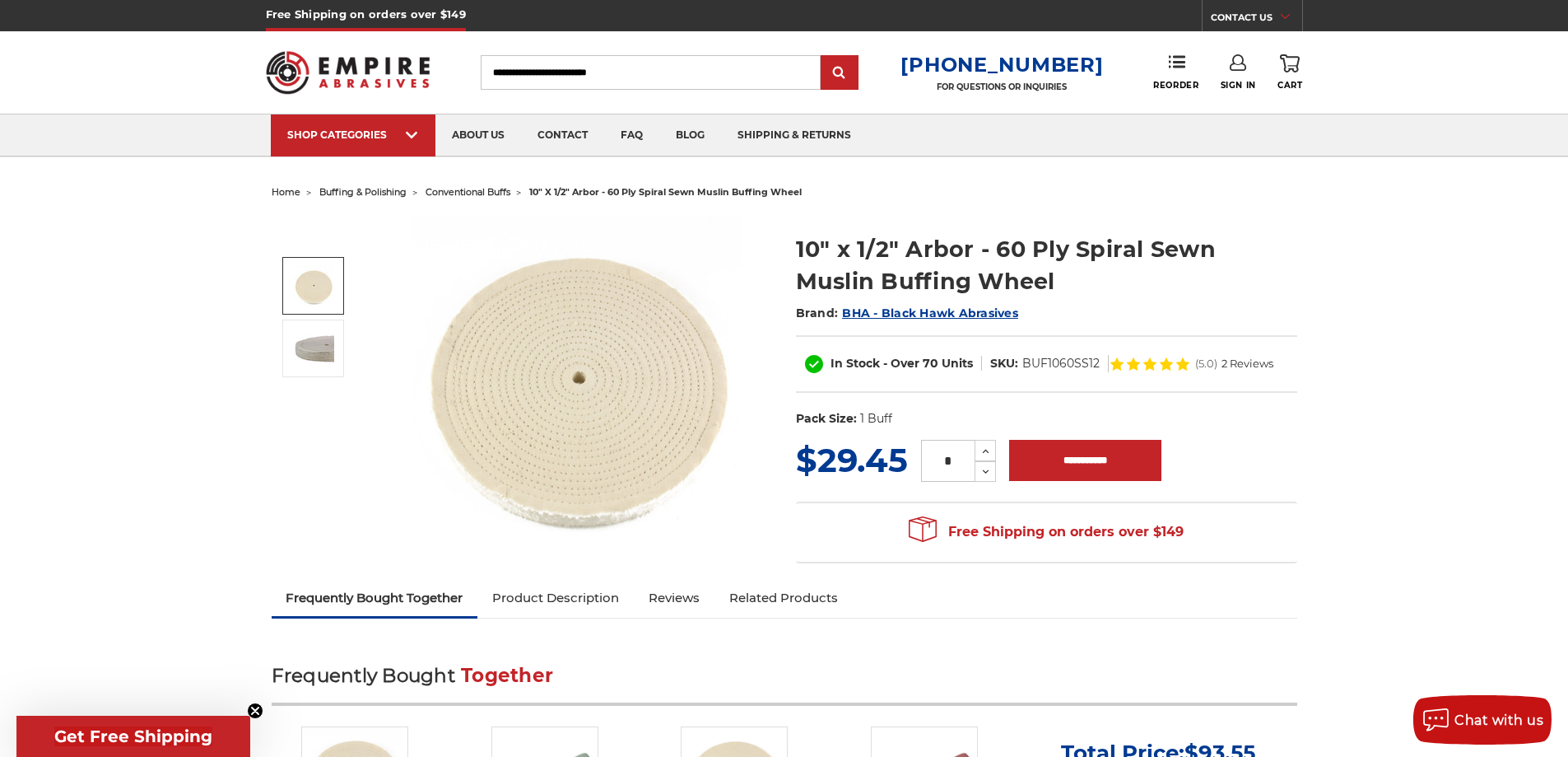
click at [1053, 366] on dd "BUF1060SS12" at bounding box center [1061, 363] width 78 height 17
copy dd "BUF1060SS12"
click at [691, 86] on input "Search" at bounding box center [650, 72] width 340 height 35
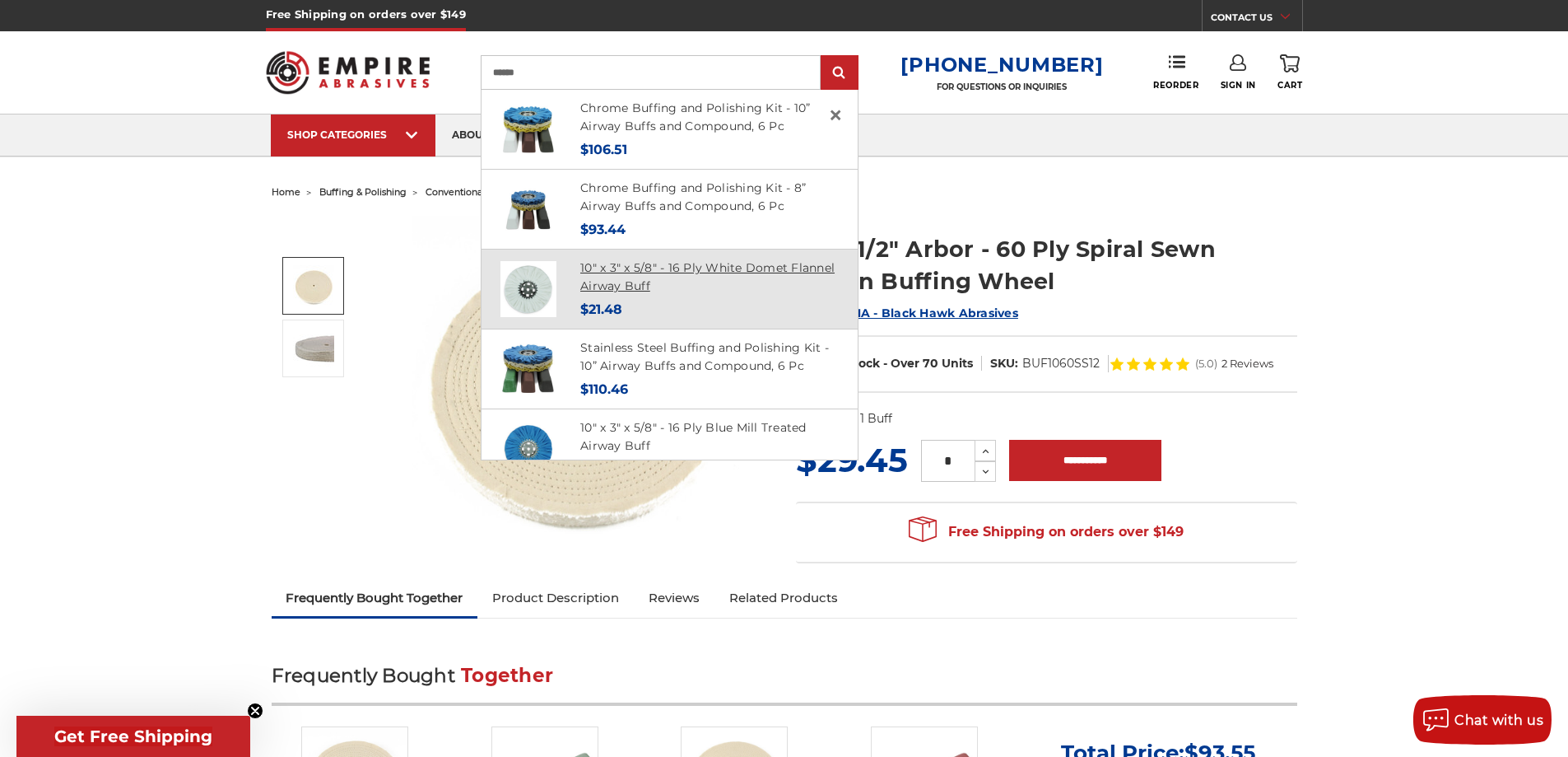
scroll to position [494, 0]
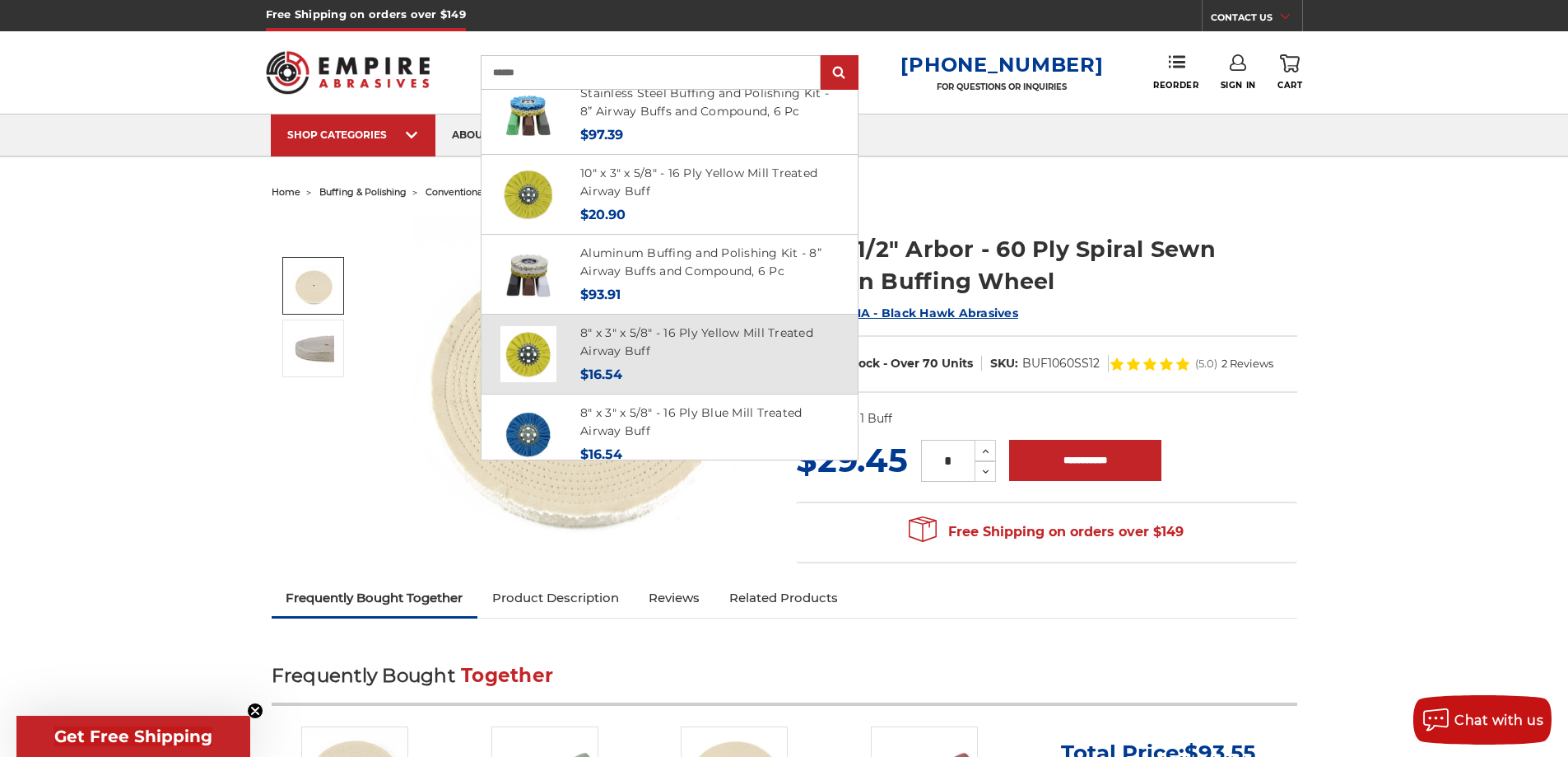
type input "******"
click at [642, 338] on h4 "8" x 3" x 5/8" - 16 Ply Yellow Mill Treated Airway Buff" at bounding box center [710, 342] width 259 height 37
click at [637, 327] on link "8" x 3" x 5/8" - 16 Ply Yellow Mill Treated Airway Buff" at bounding box center [696, 342] width 233 height 34
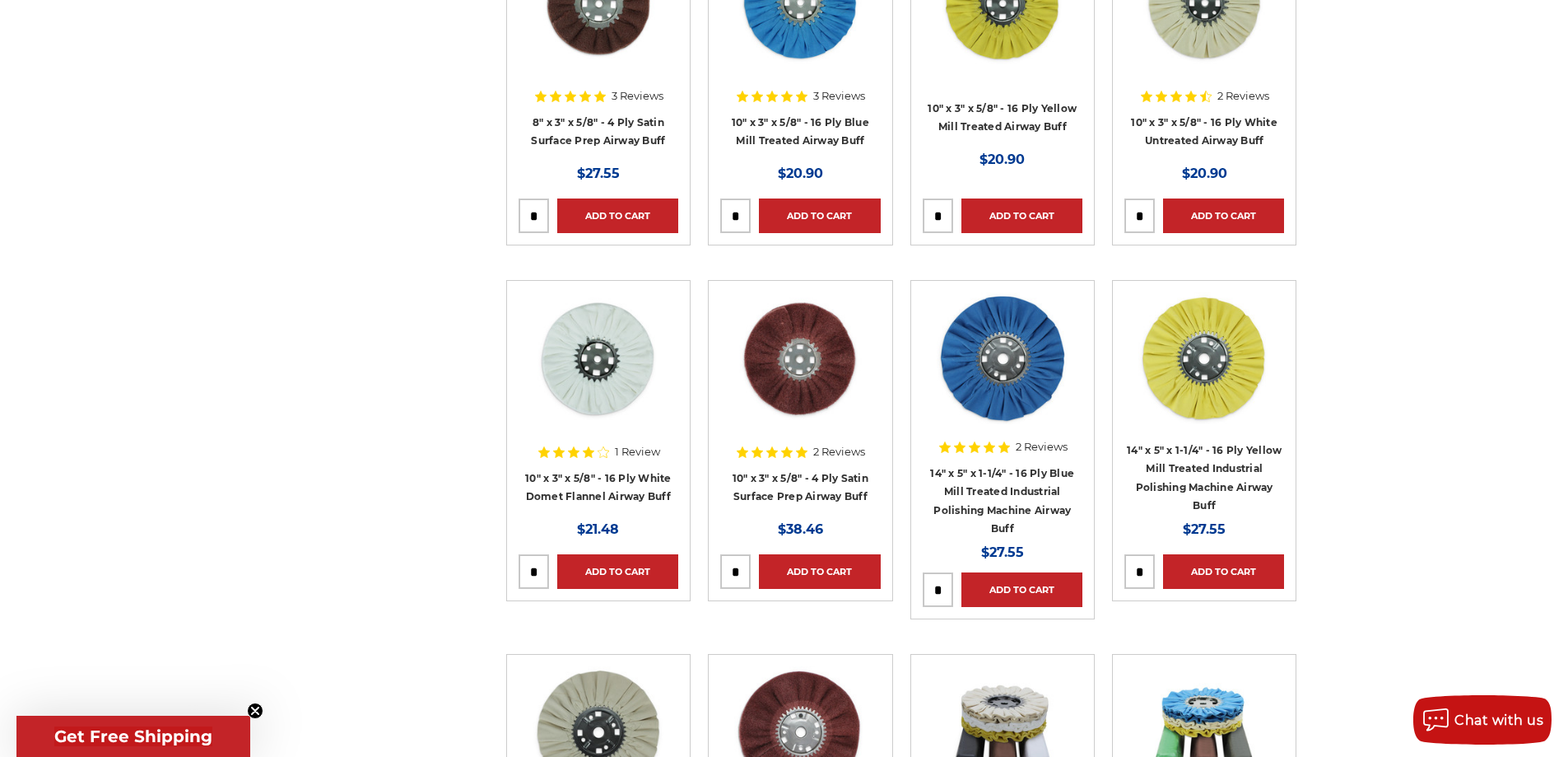
scroll to position [1070, 0]
